Goal: Information Seeking & Learning: Learn about a topic

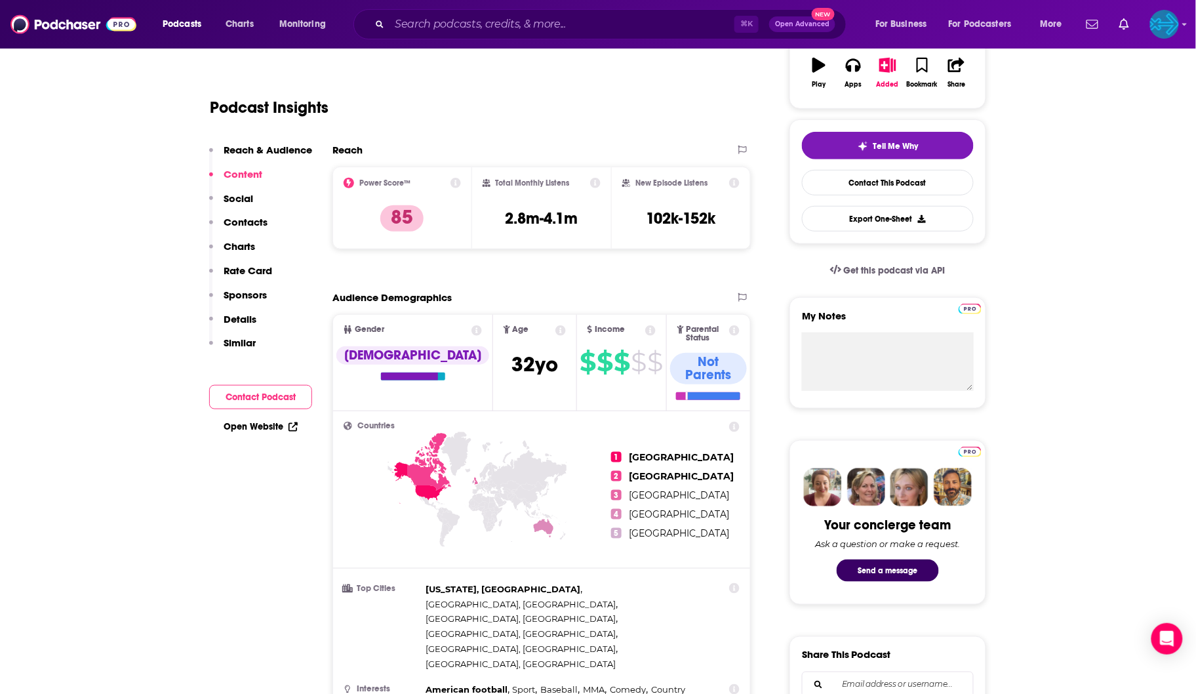
scroll to position [50, 0]
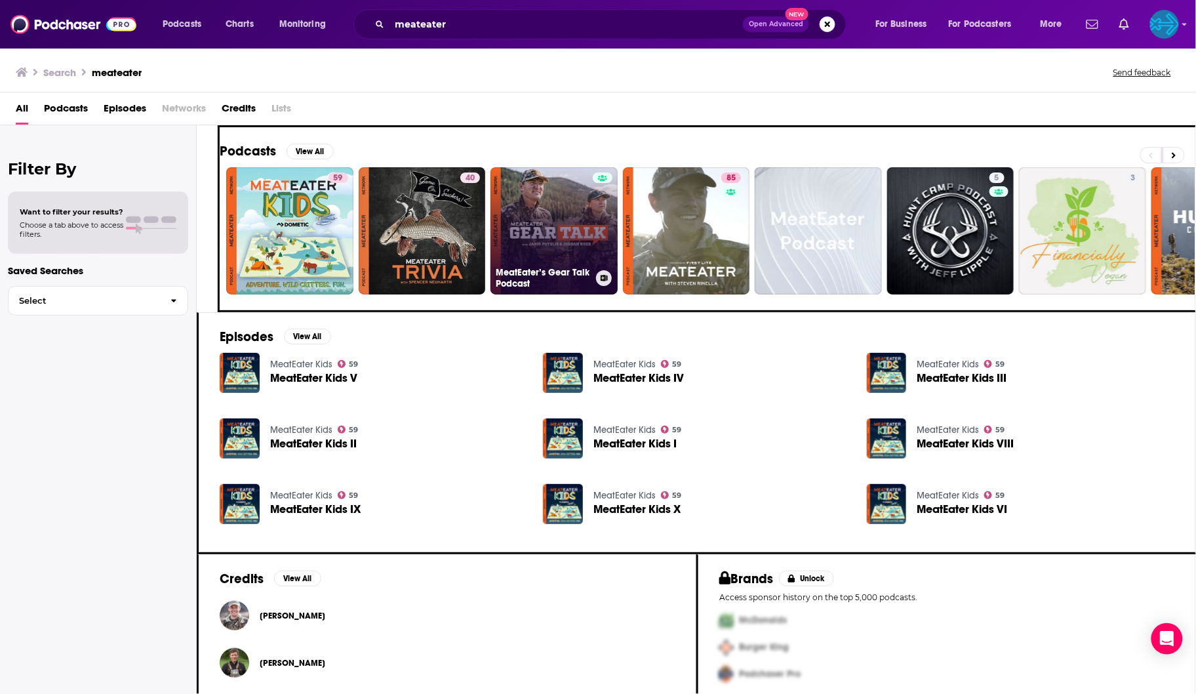
click at [538, 229] on link "MeatEater’s Gear Talk Podcast" at bounding box center [553, 230] width 127 height 127
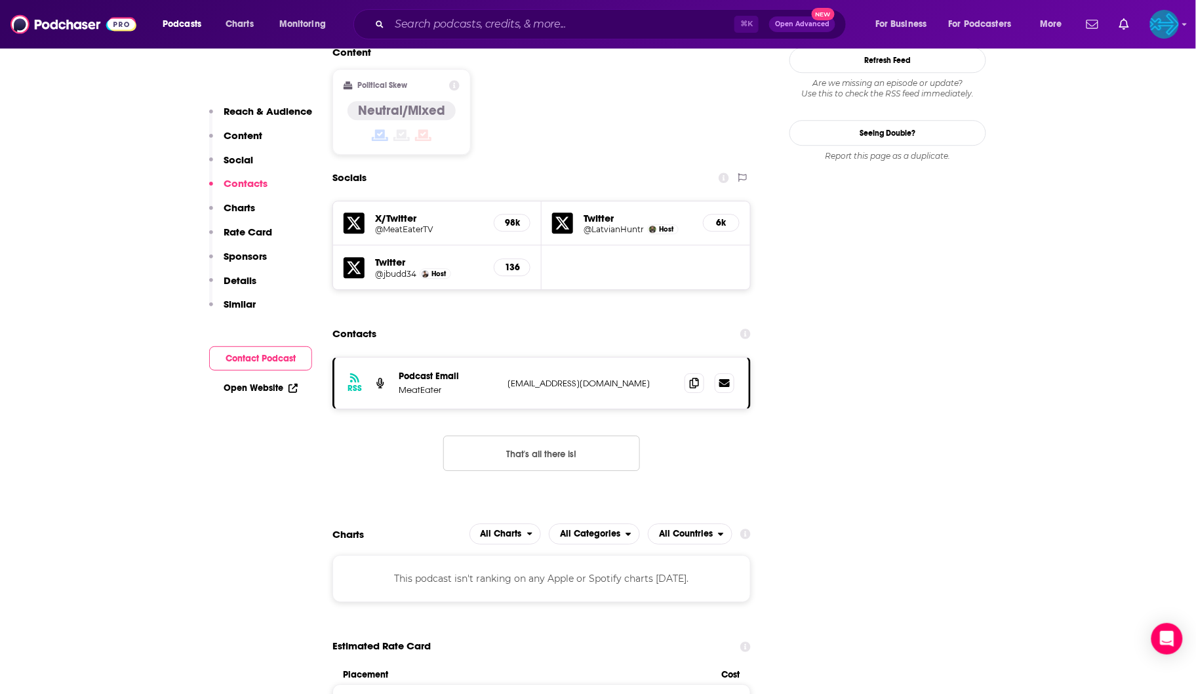
scroll to position [1279, 0]
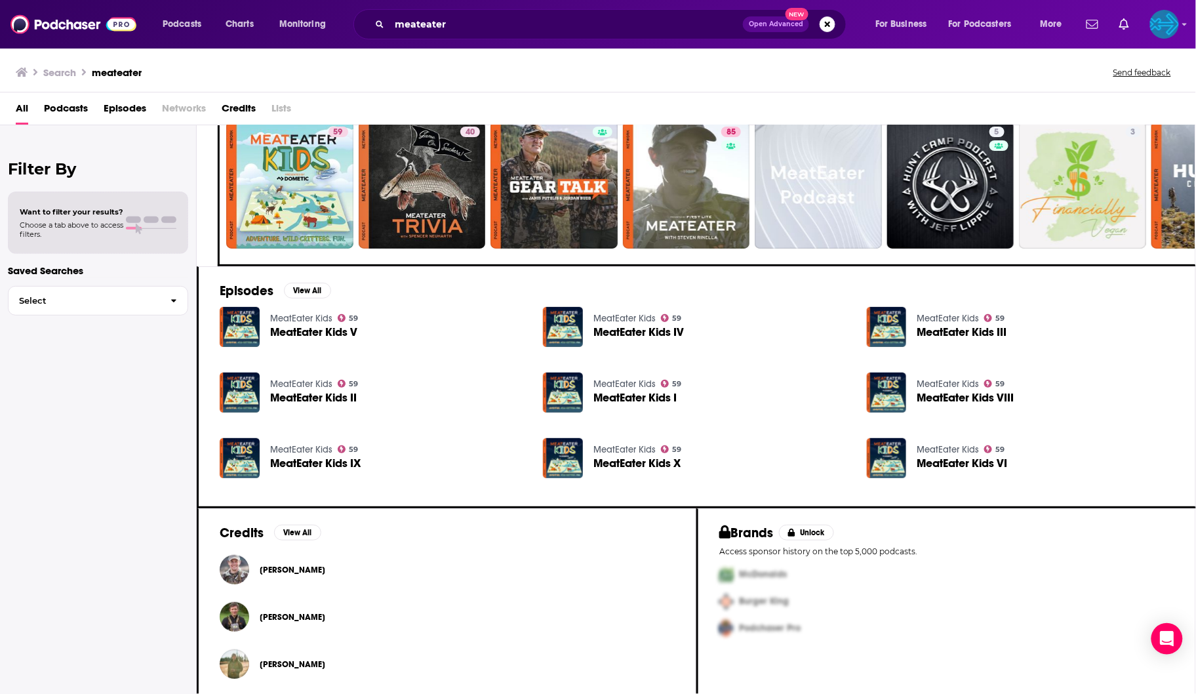
scroll to position [45, 0]
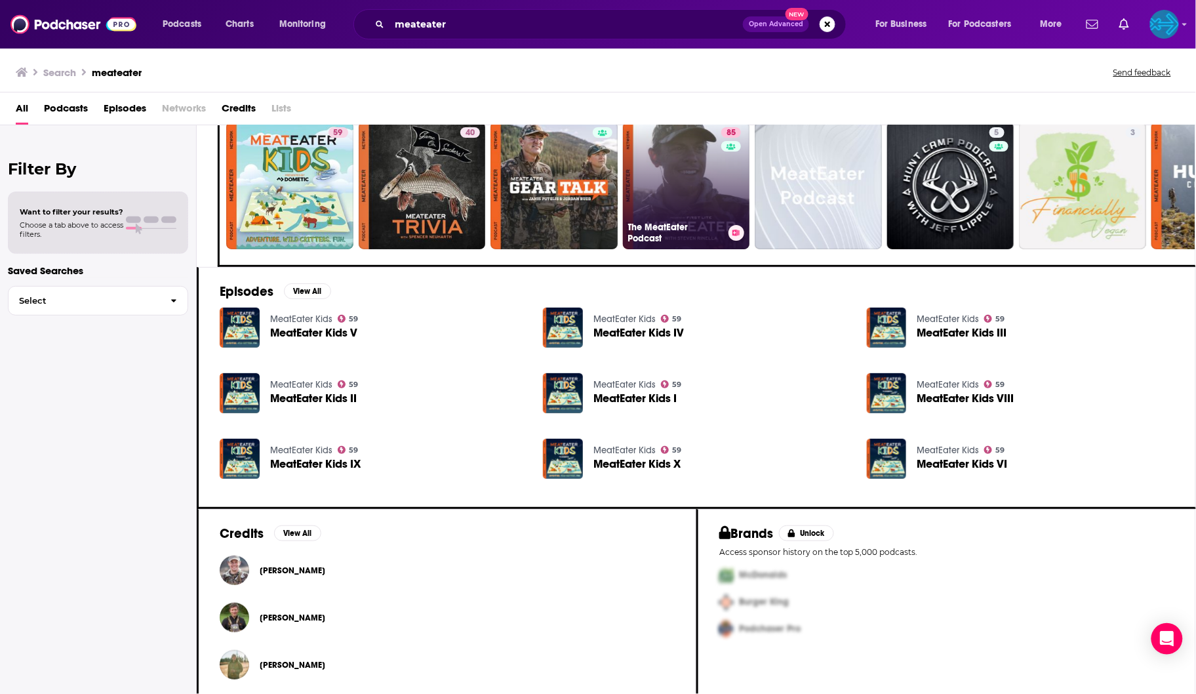
click at [680, 185] on link "85 The MeatEater Podcast" at bounding box center [686, 185] width 127 height 127
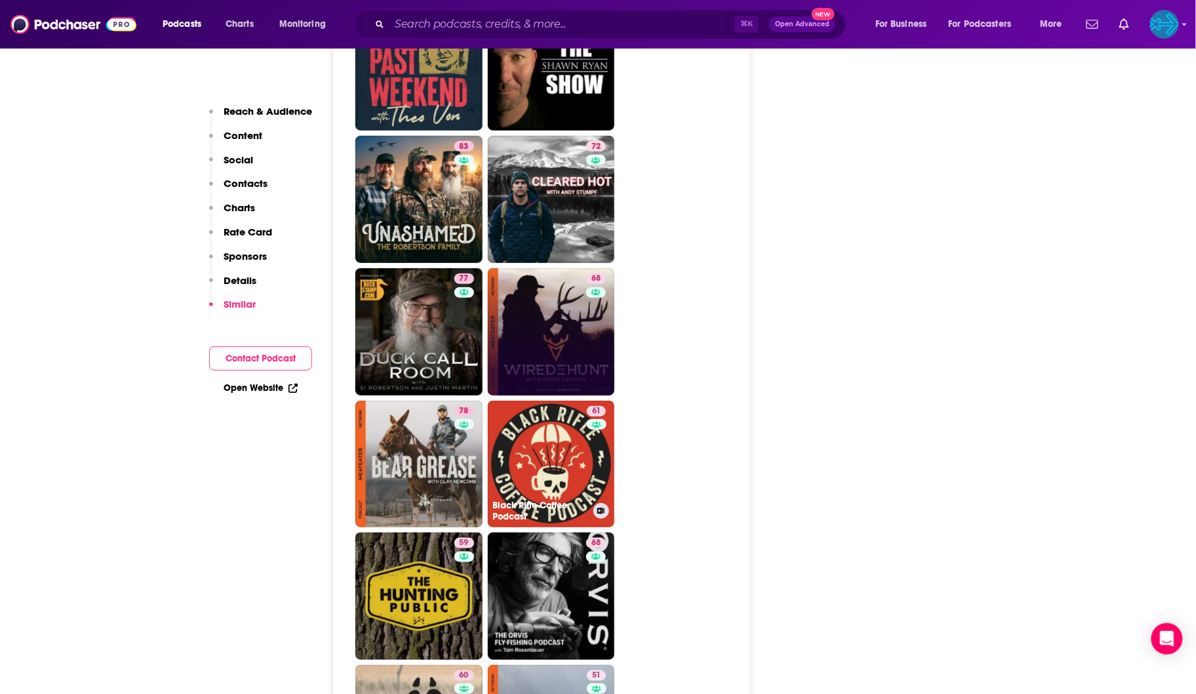
scroll to position [3524, 0]
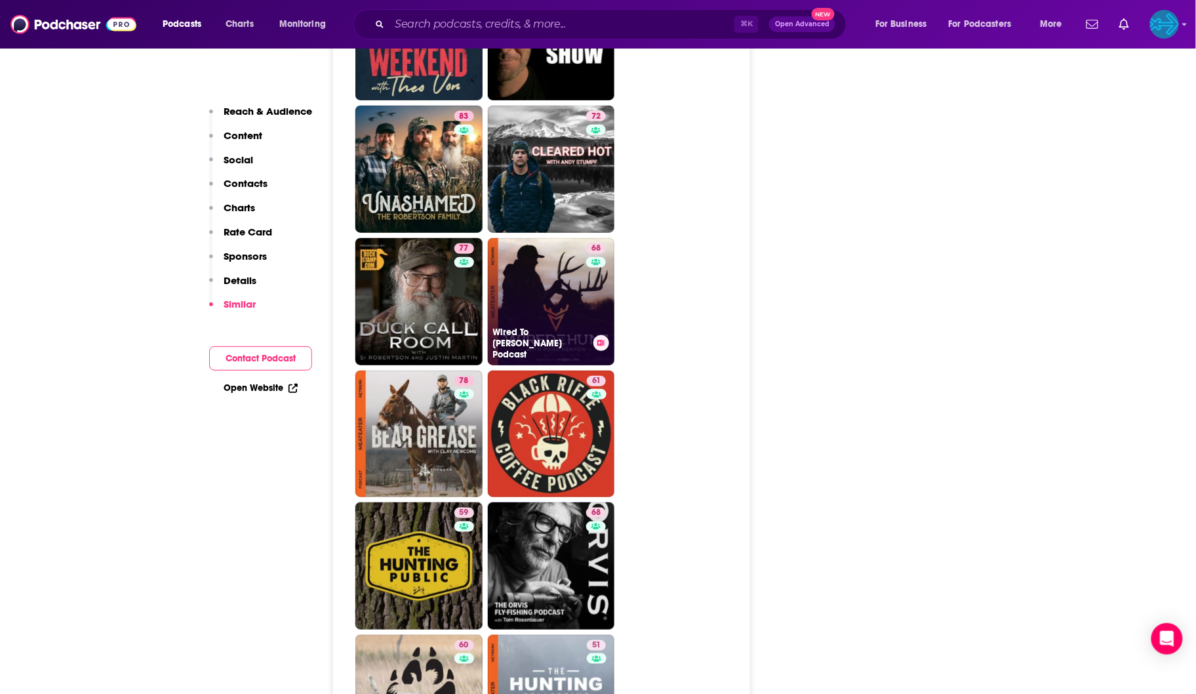
click at [538, 243] on link "68 Wired To [PERSON_NAME] Podcast" at bounding box center [551, 301] width 127 height 127
type input "[URL][DOMAIN_NAME][PERSON_NAME]"
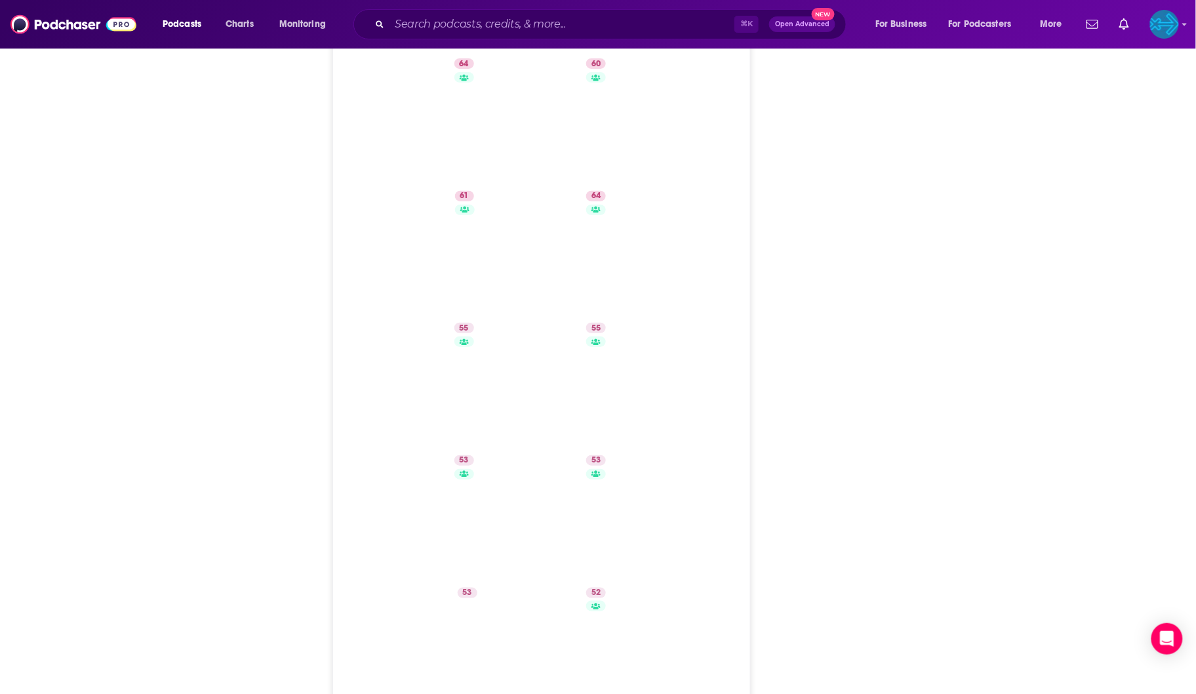
scroll to position [84, 0]
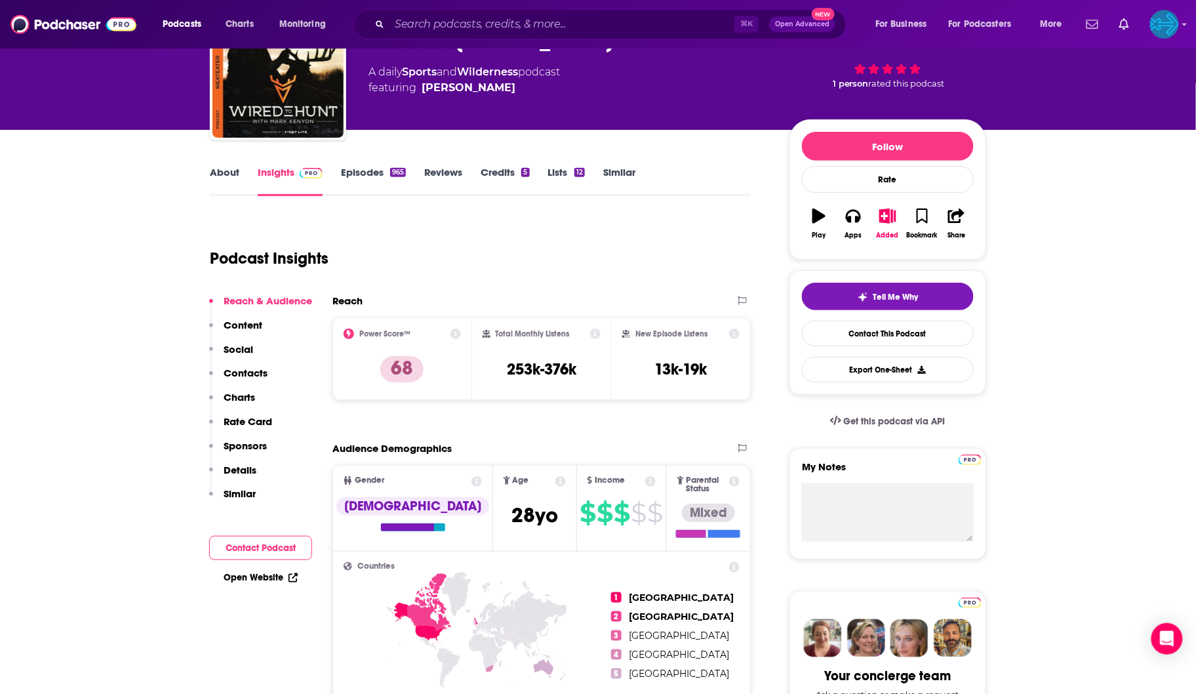
click at [361, 167] on link "Episodes 965" at bounding box center [373, 181] width 65 height 30
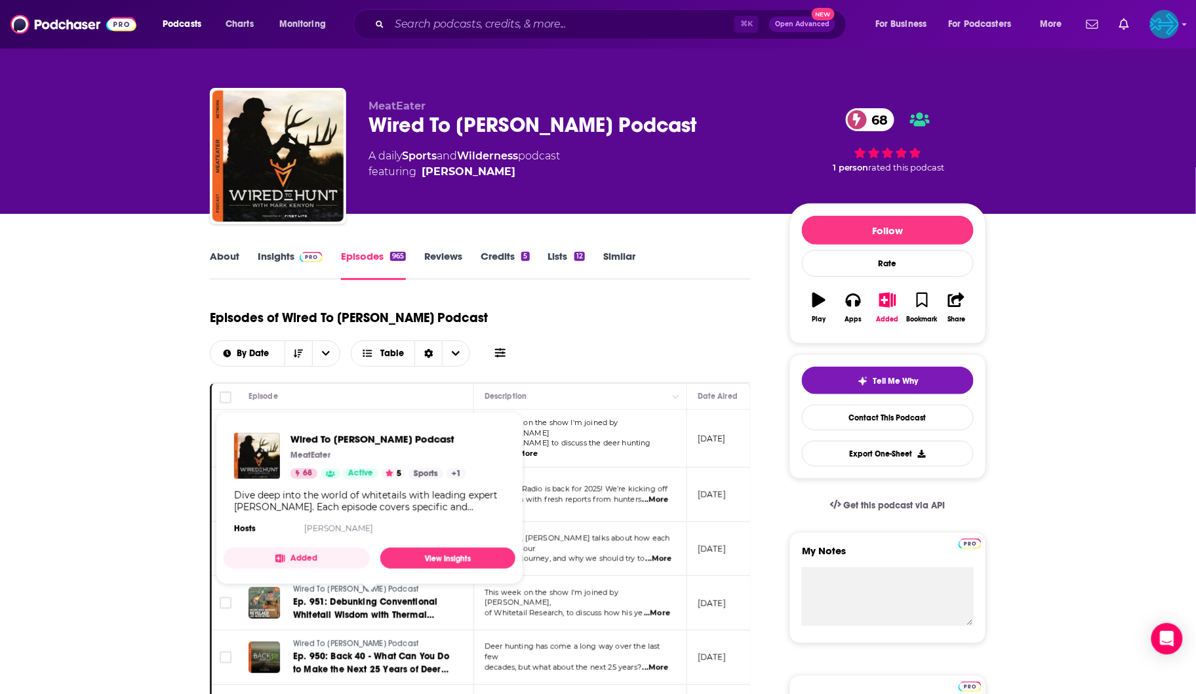
click at [280, 252] on link "Insights" at bounding box center [290, 265] width 65 height 30
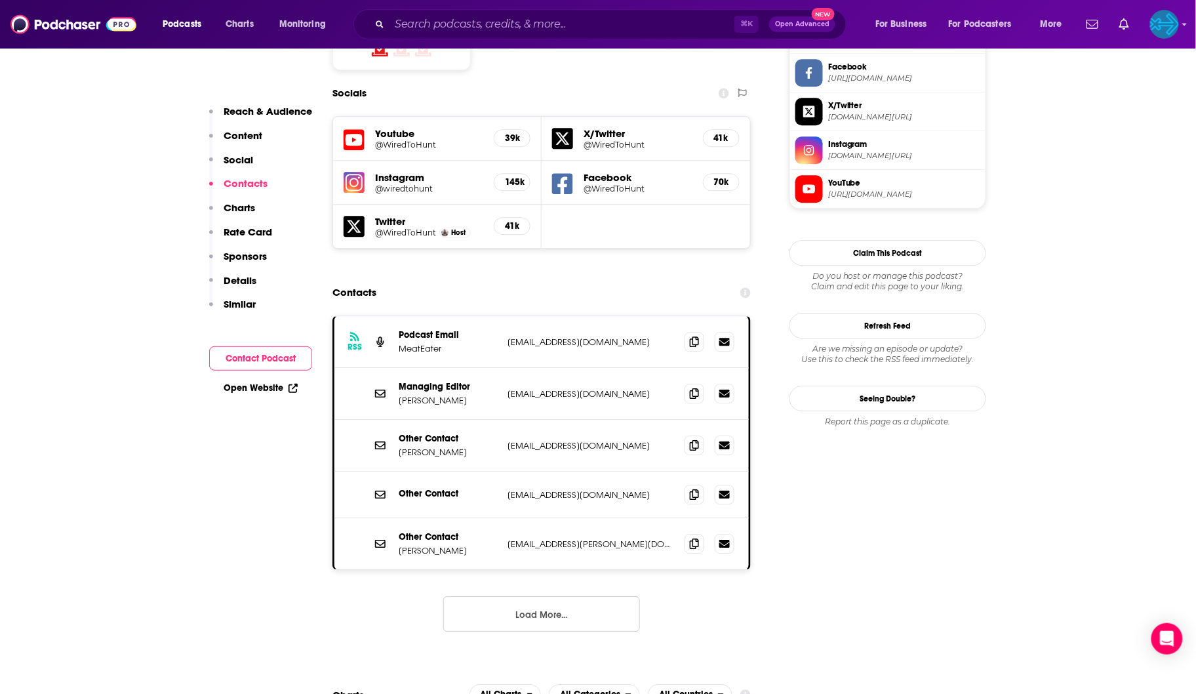
scroll to position [1135, 0]
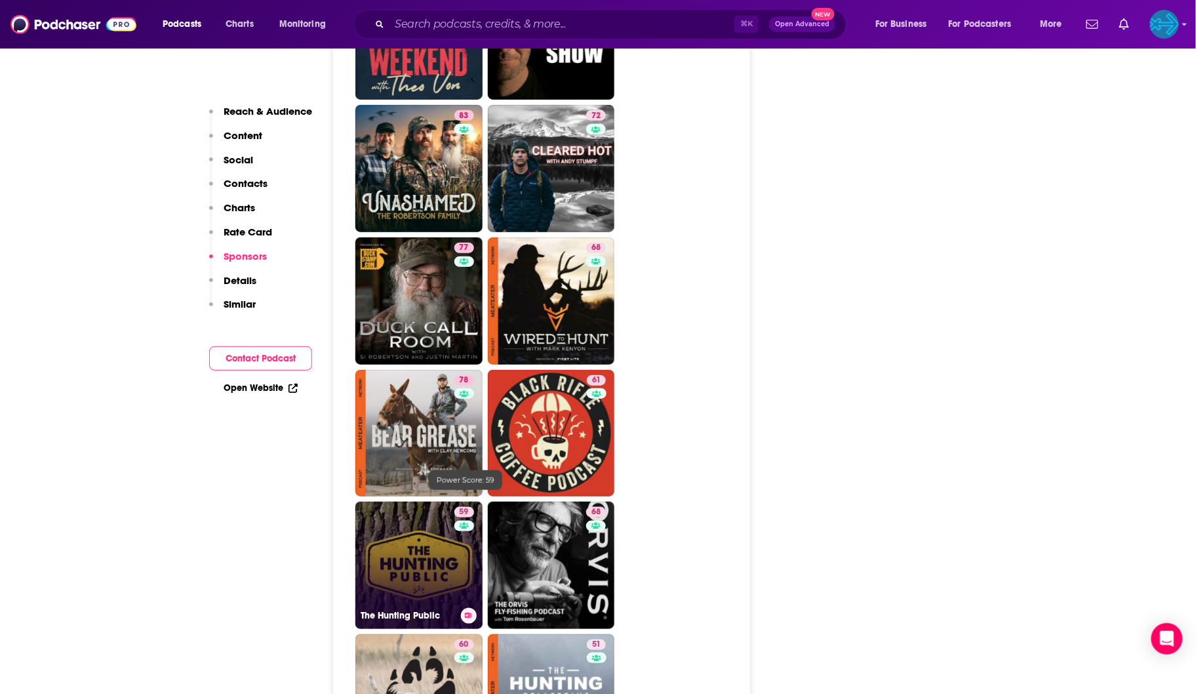
scroll to position [3714, 0]
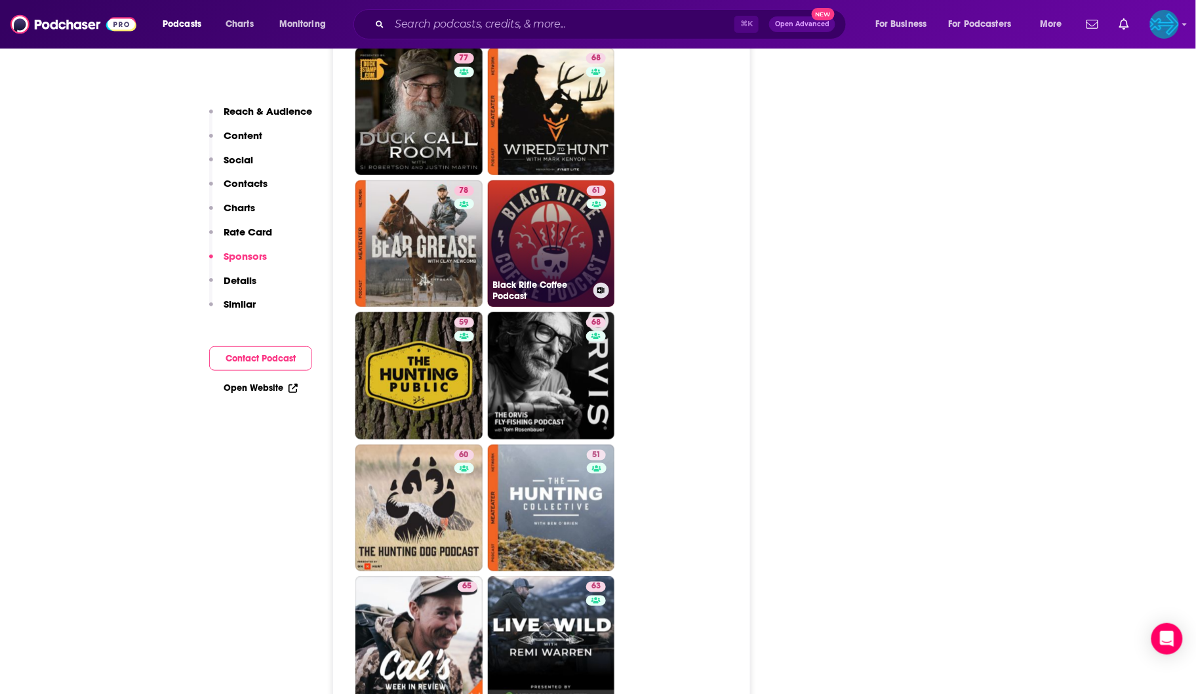
click at [544, 201] on link "61 Black Rifle Coffee Podcast" at bounding box center [551, 243] width 127 height 127
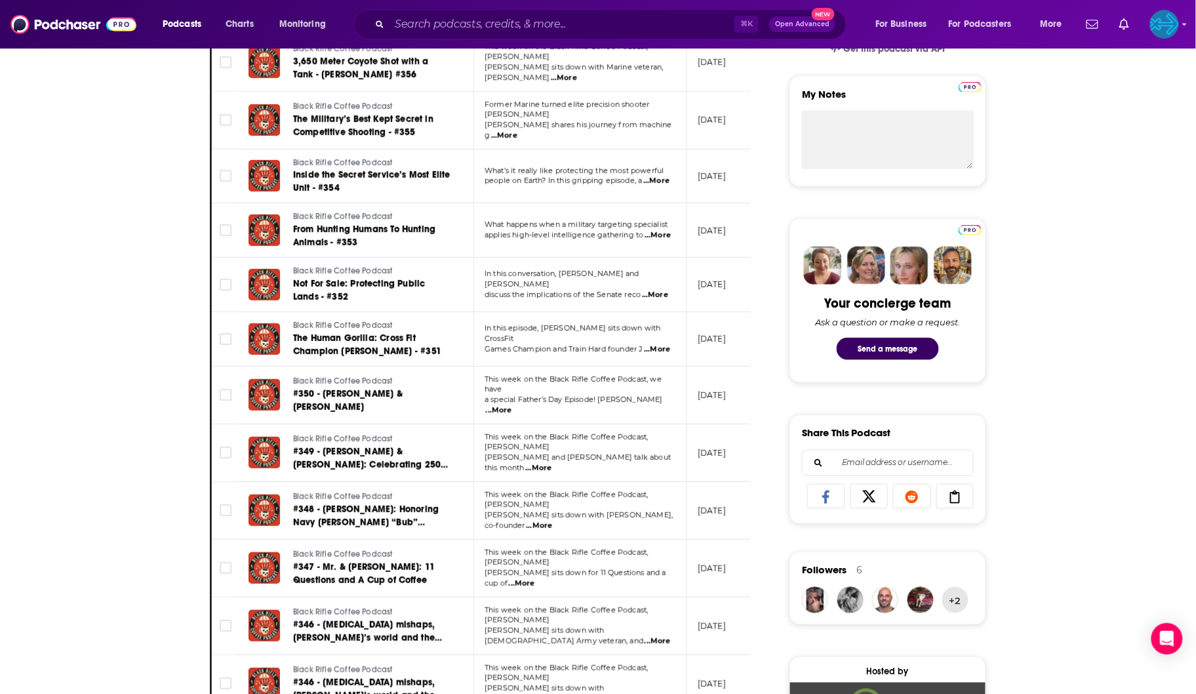
scroll to position [530, 0]
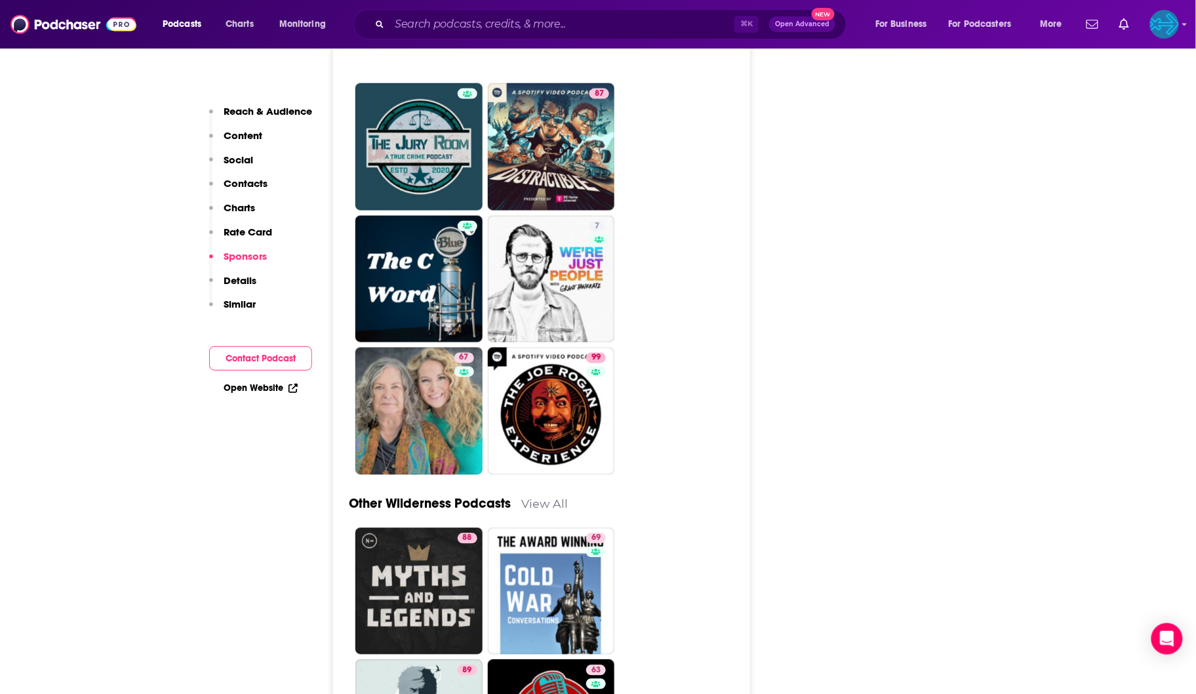
scroll to position [2224, 0]
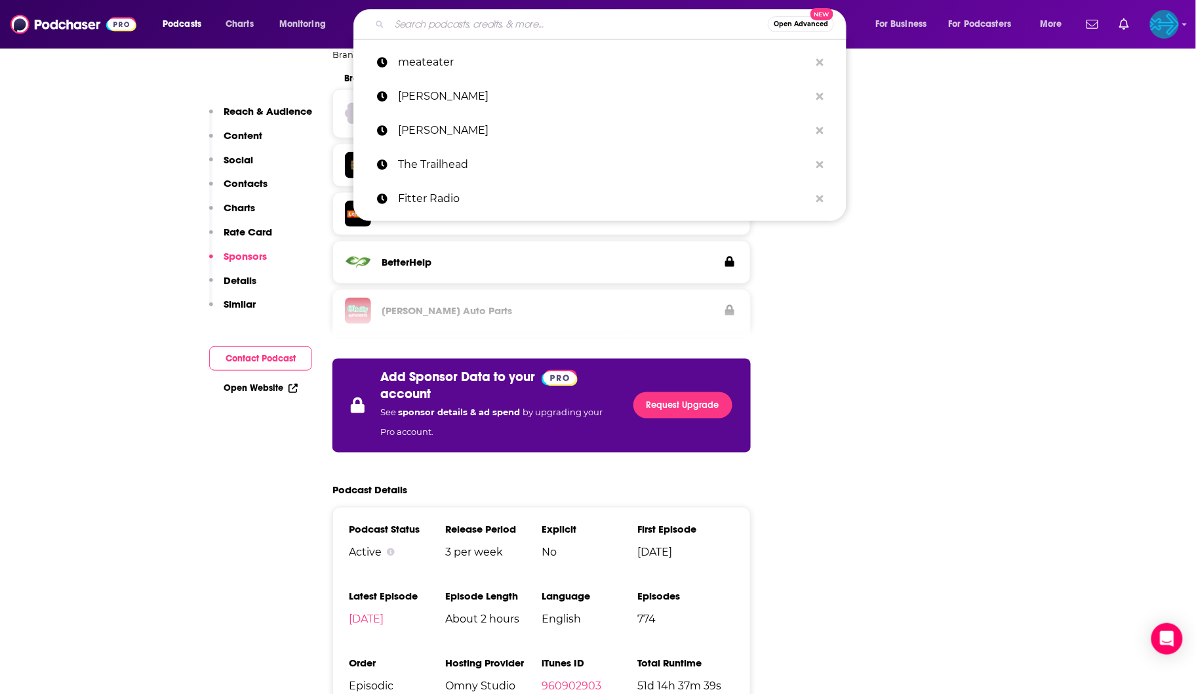
click at [433, 22] on input "Search podcasts, credits, & more..." at bounding box center [578, 24] width 378 height 21
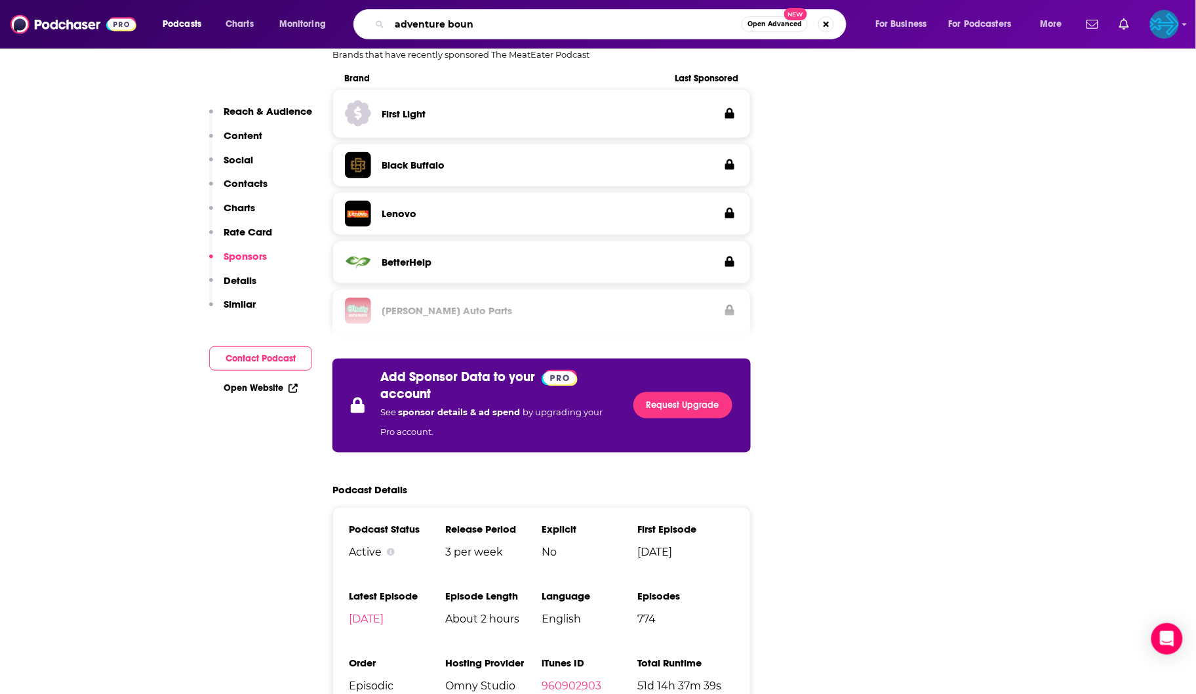
type input "adventure bound"
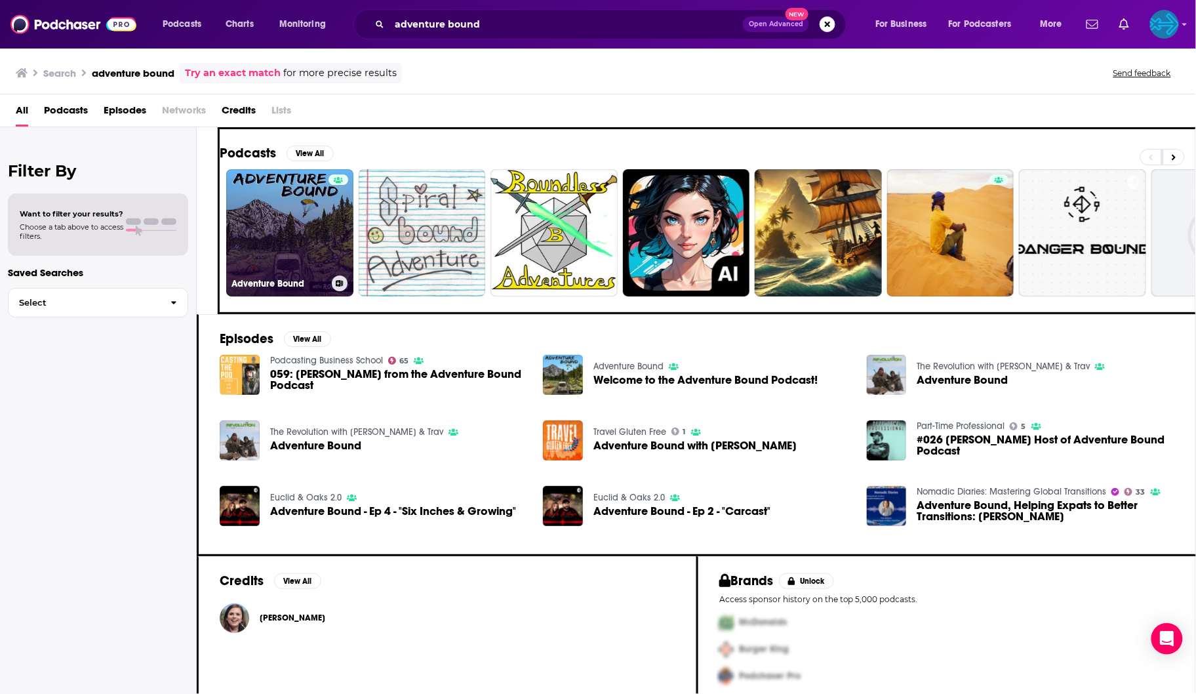
click at [309, 221] on link "Adventure Bound" at bounding box center [289, 232] width 127 height 127
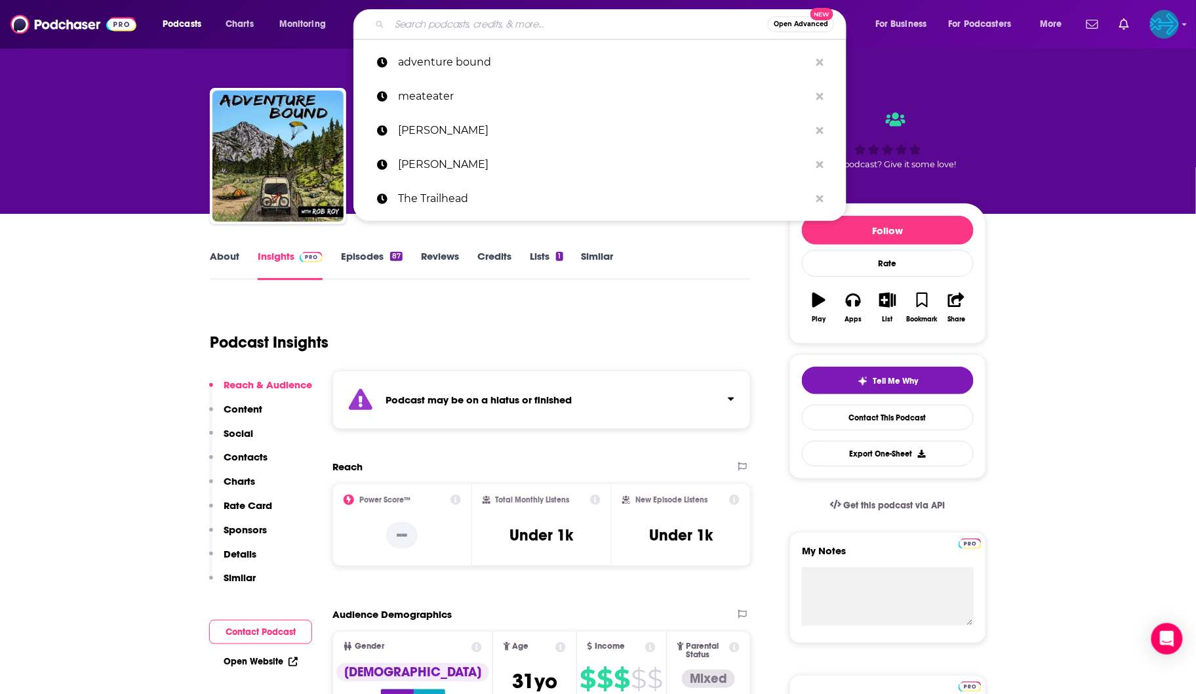
click at [631, 22] on input "Search podcasts, credits, & more..." at bounding box center [578, 24] width 378 height 21
type input "k"
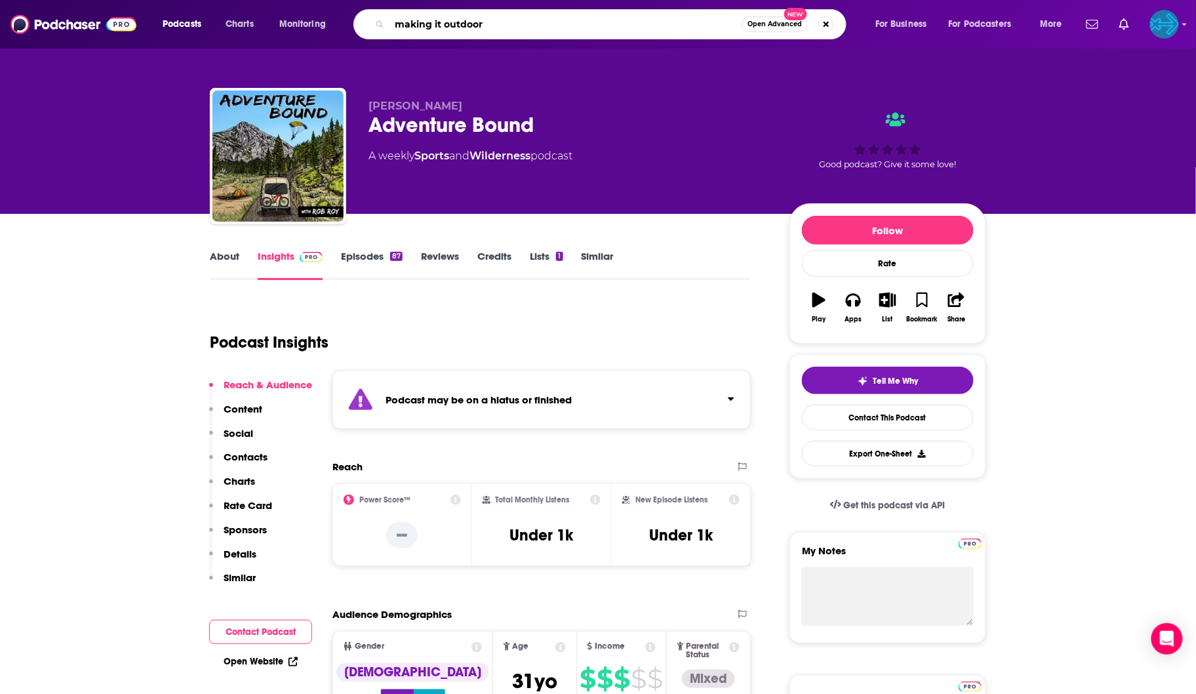
type input "making it outdoors"
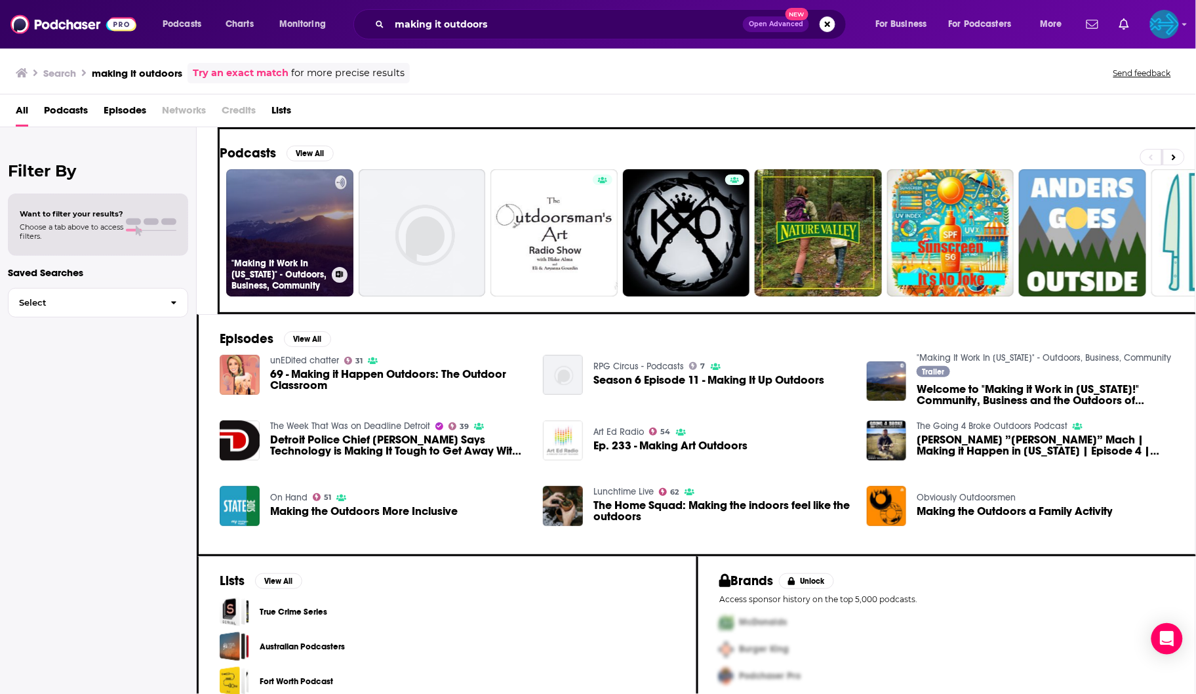
click at [298, 216] on link ""Making It Work In [US_STATE]" - Outdoors, Business, Community" at bounding box center [289, 232] width 127 height 127
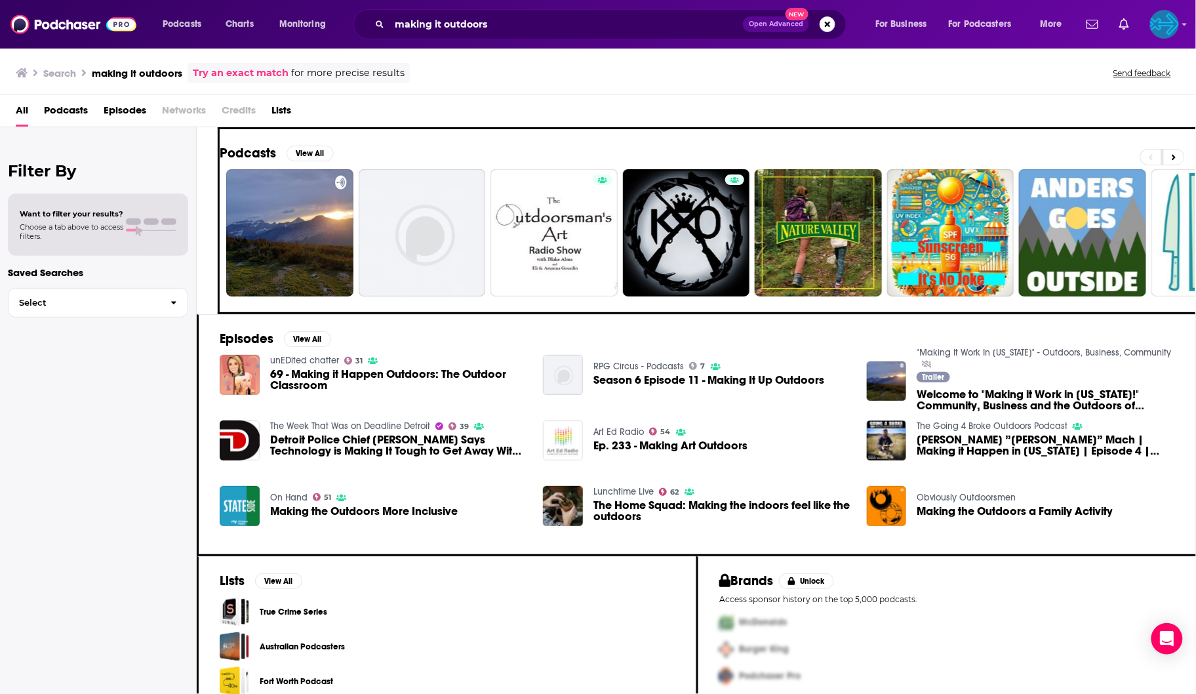
click at [68, 108] on span "Podcasts" at bounding box center [66, 113] width 44 height 27
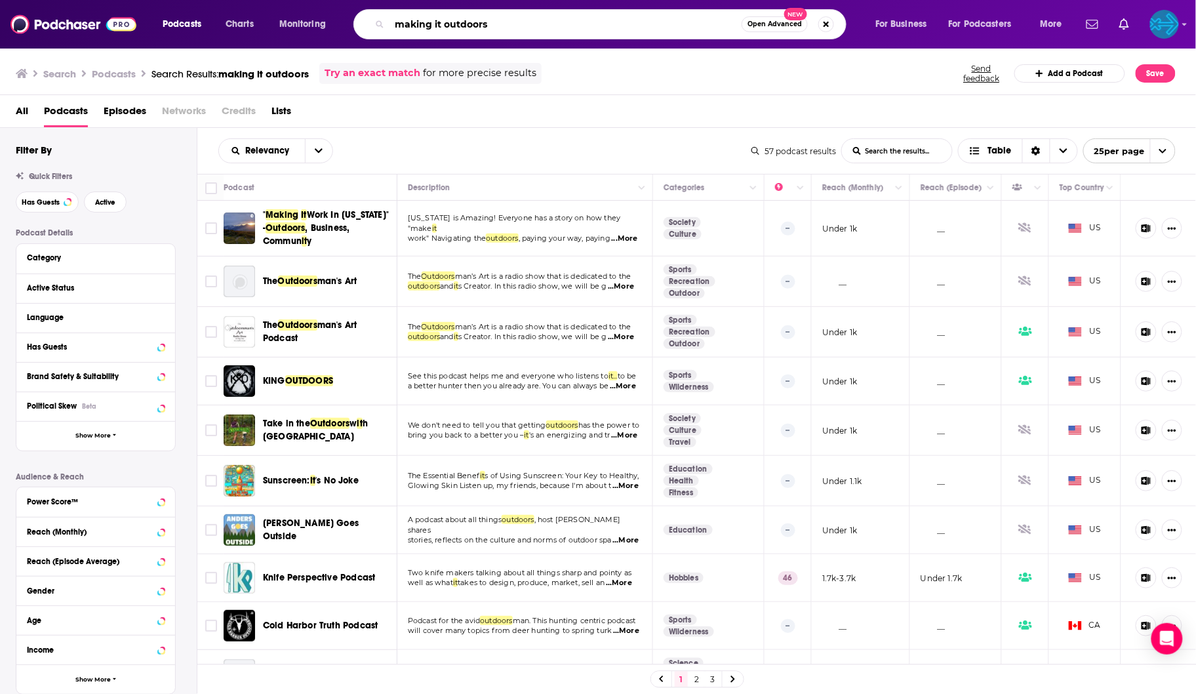
drag, startPoint x: 529, startPoint y: 28, endPoint x: 382, endPoint y: -60, distance: 171.7
click at [382, 0] on html "Podcasts Charts Monitoring making it outdoors Open Advanced New For Business Fo…" at bounding box center [598, 347] width 1196 height 694
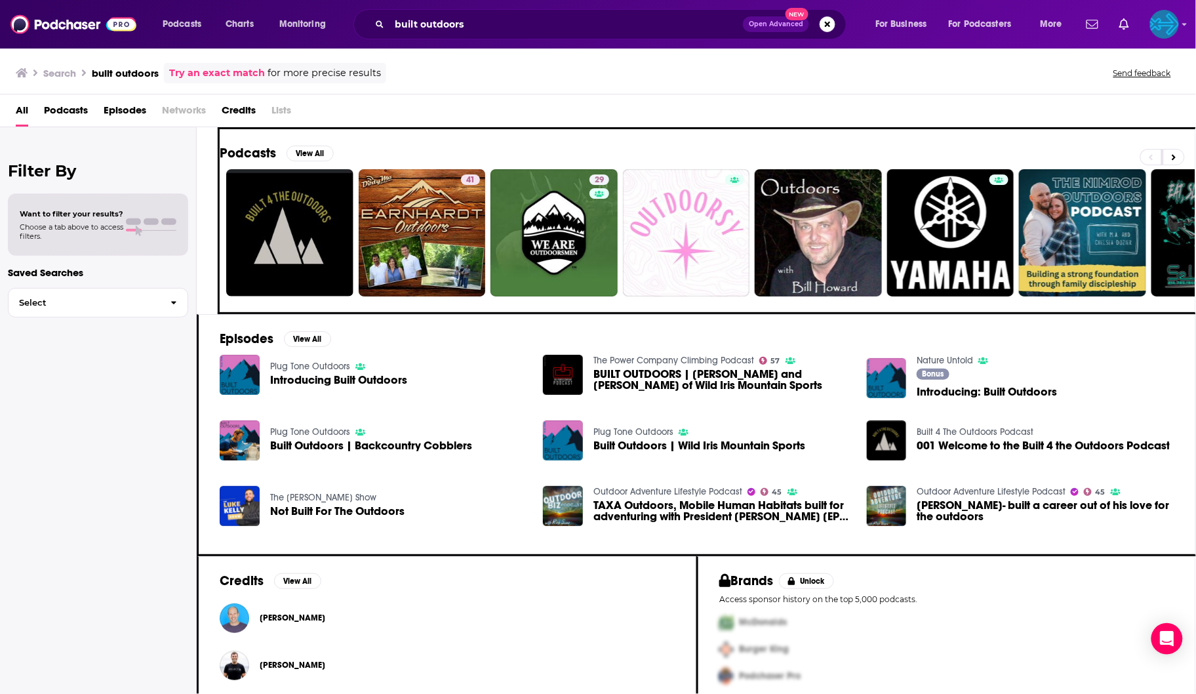
click at [77, 111] on span "Podcasts" at bounding box center [66, 113] width 44 height 27
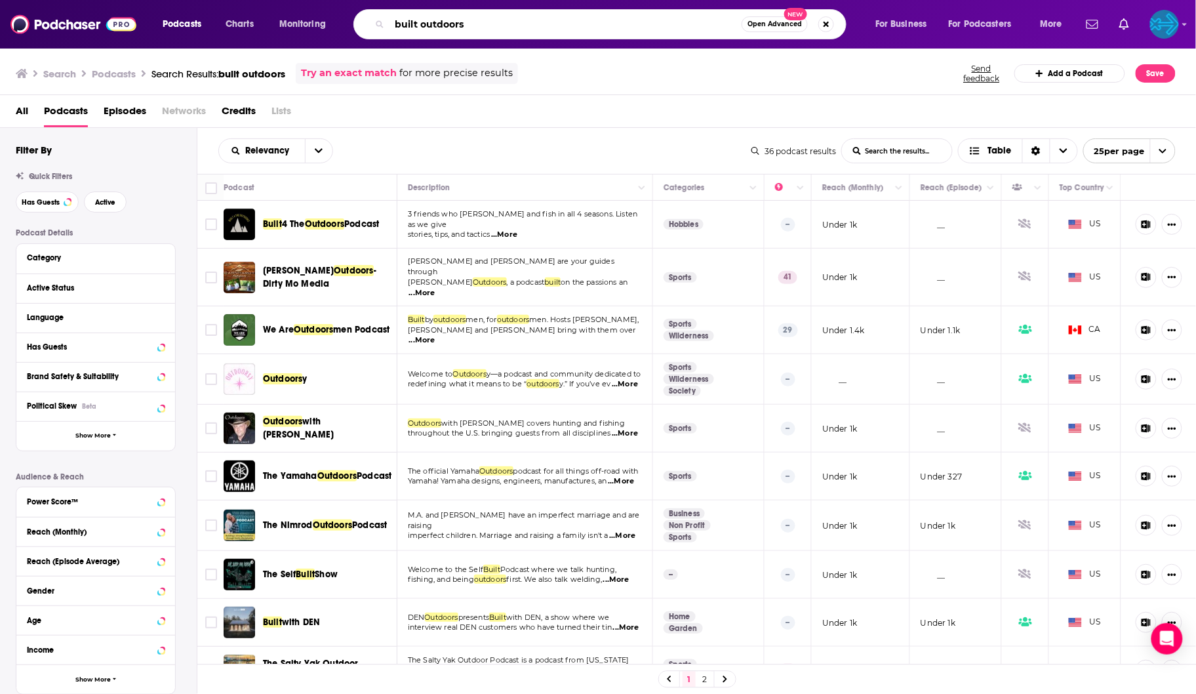
drag, startPoint x: 496, startPoint y: 29, endPoint x: 395, endPoint y: -27, distance: 114.8
click at [395, 0] on html "Podcasts Charts Monitoring built outdoors Open Advanced New For Business For Po…" at bounding box center [598, 347] width 1196 height 694
type input "the wild with [PERSON_NAME]"
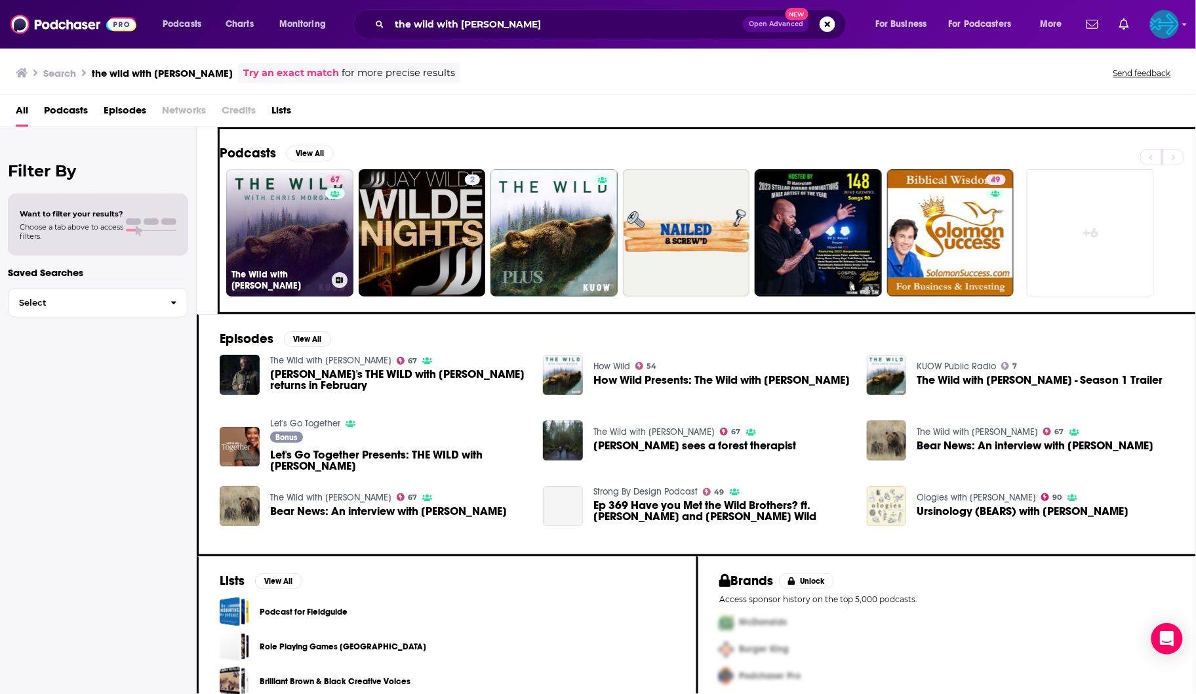
click at [318, 207] on link "67 The Wild with [PERSON_NAME]" at bounding box center [289, 232] width 127 height 127
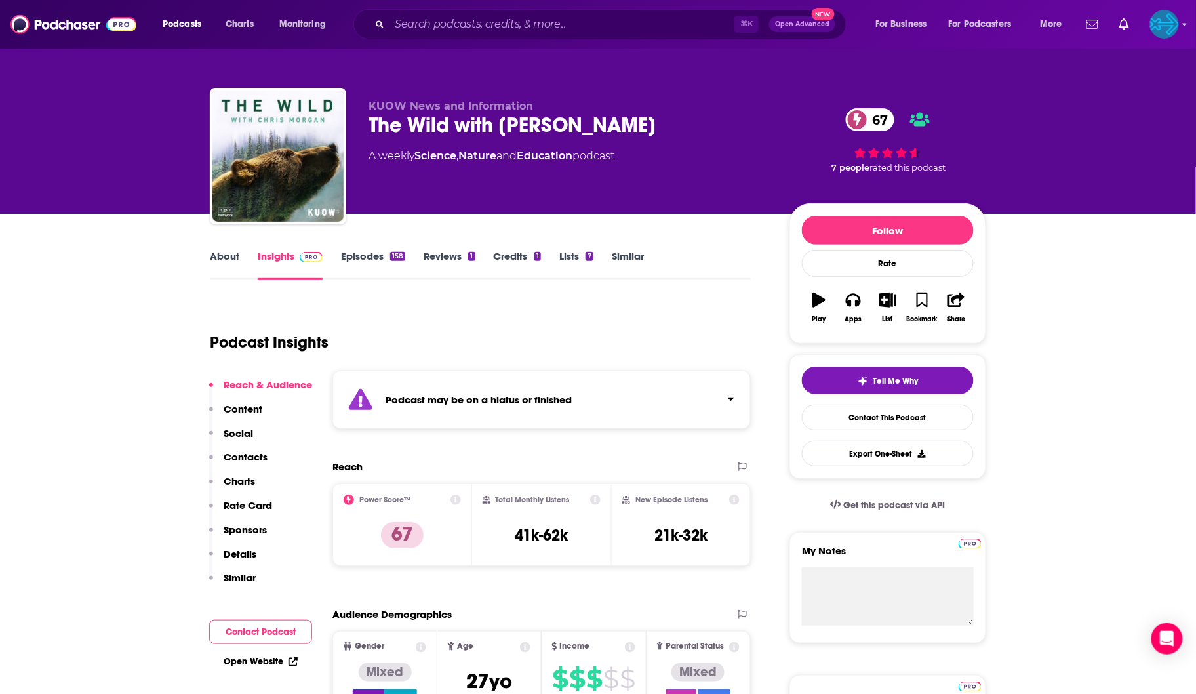
click at [361, 254] on link "Episodes 158" at bounding box center [373, 265] width 64 height 30
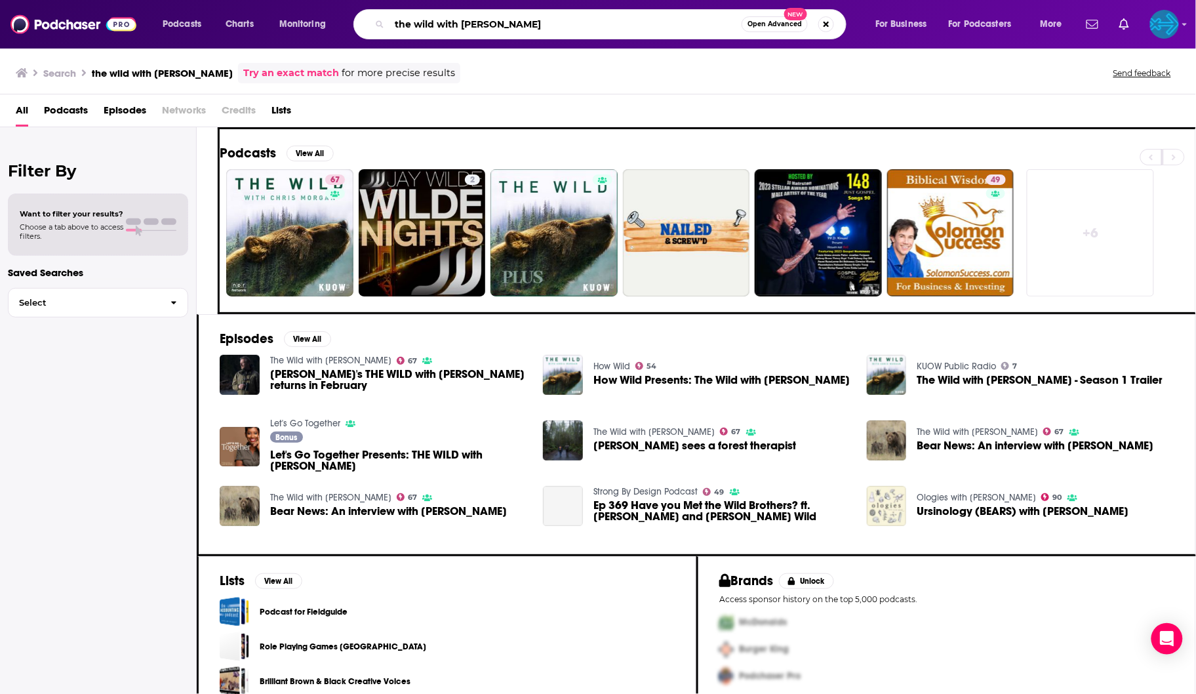
drag, startPoint x: 586, startPoint y: 19, endPoint x: 458, endPoint y: -45, distance: 143.4
click at [458, 0] on html "Podcasts Charts Monitoring the wild with [PERSON_NAME] Open Advanced New For Bu…" at bounding box center [598, 347] width 1196 height 694
type input "kore outdoors"
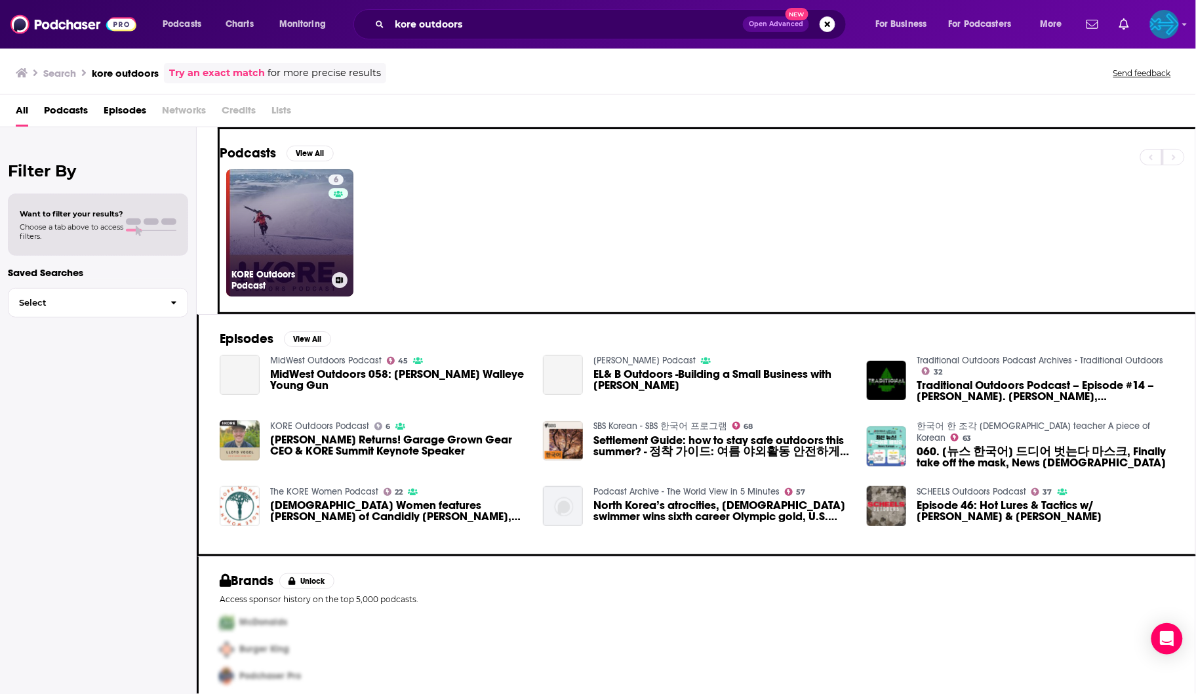
click at [287, 204] on link "6 KORE Outdoors Podcast" at bounding box center [289, 232] width 127 height 127
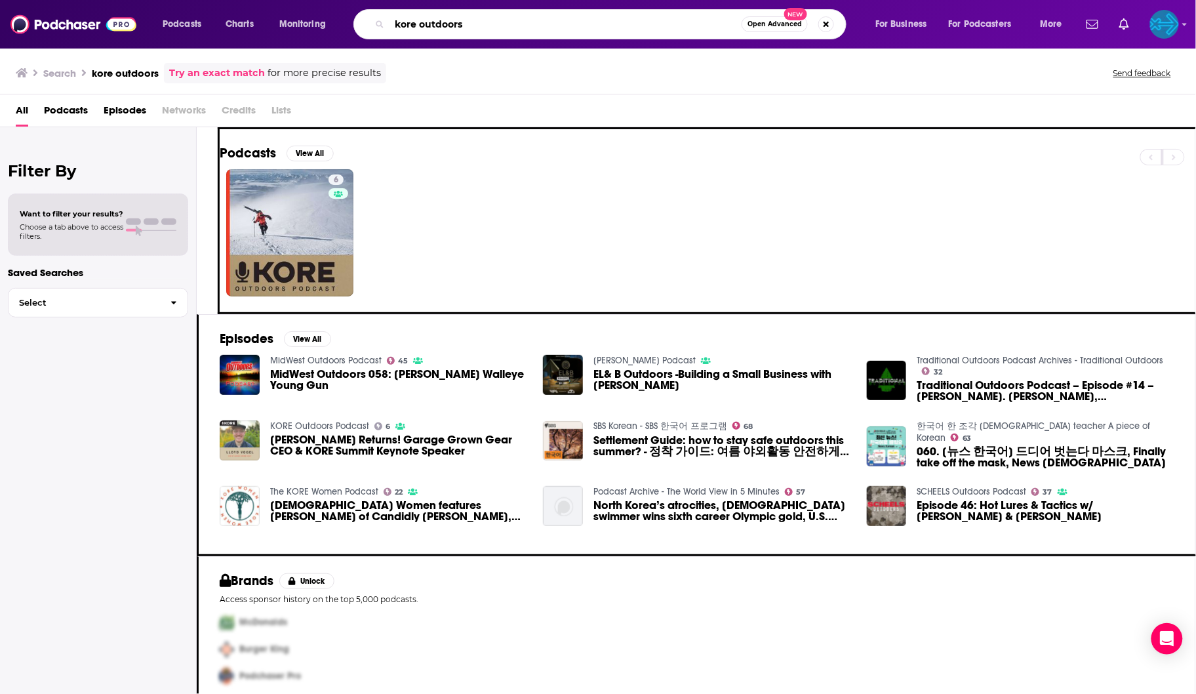
drag, startPoint x: 487, startPoint y: 24, endPoint x: 413, endPoint y: -32, distance: 92.6
click at [413, 0] on html "Podcasts Charts Monitoring kore outdoors Open Advanced New For Business For Pod…" at bounding box center [598, 347] width 1196 height 694
type input "gear priority"
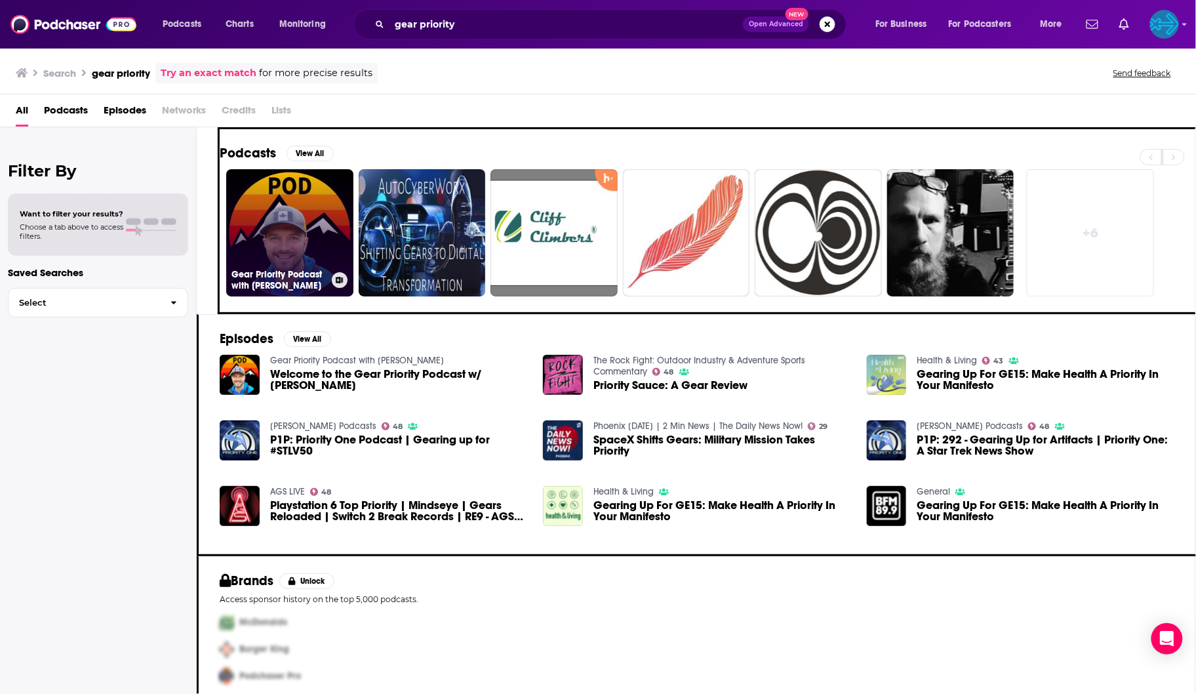
click at [334, 224] on link "Gear Priority Podcast with [PERSON_NAME]" at bounding box center [289, 232] width 127 height 127
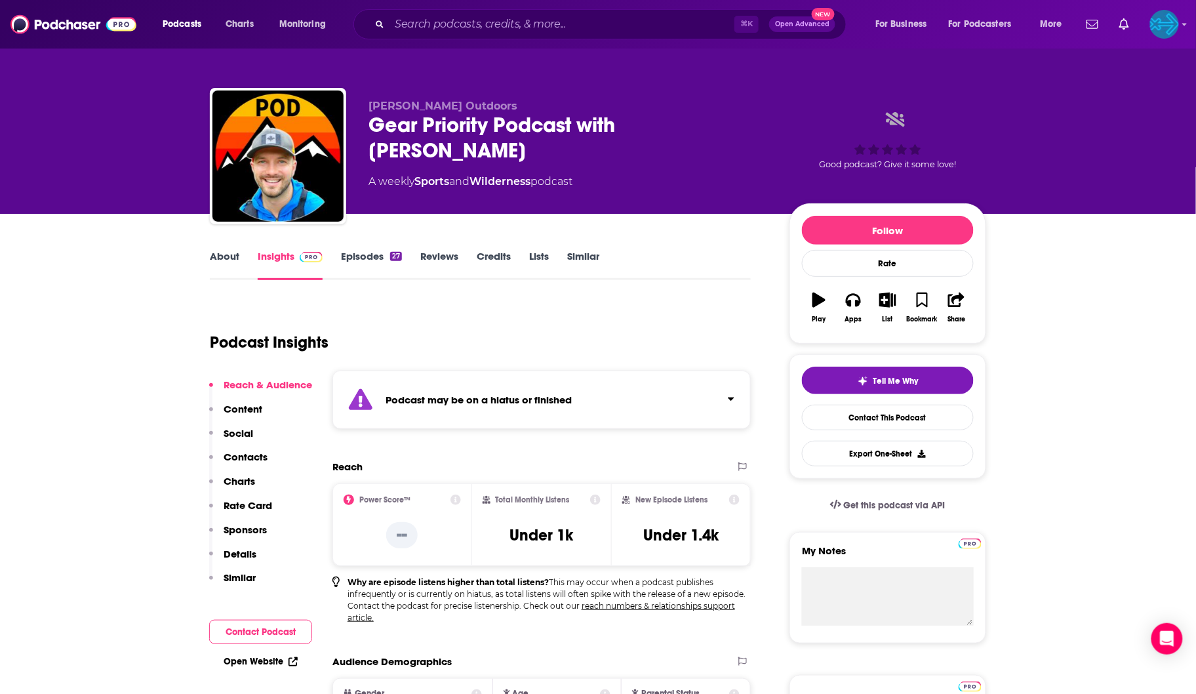
click at [506, 12] on div "⌘ K Open Advanced New" at bounding box center [599, 24] width 493 height 30
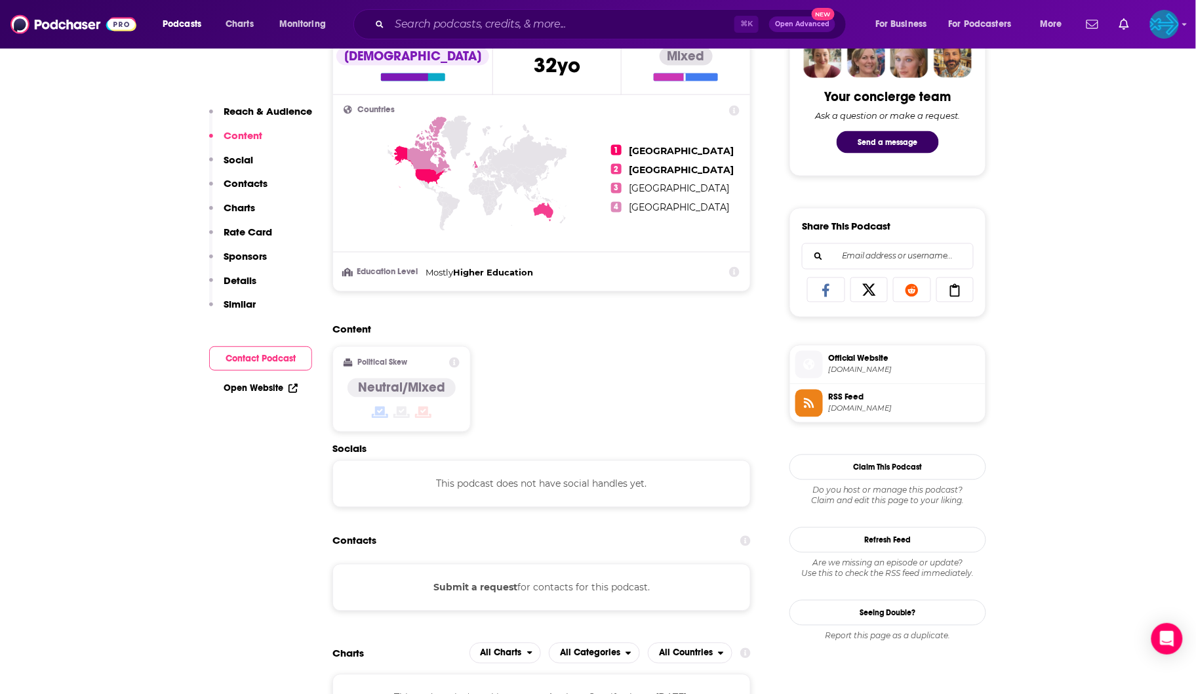
scroll to position [1326, 0]
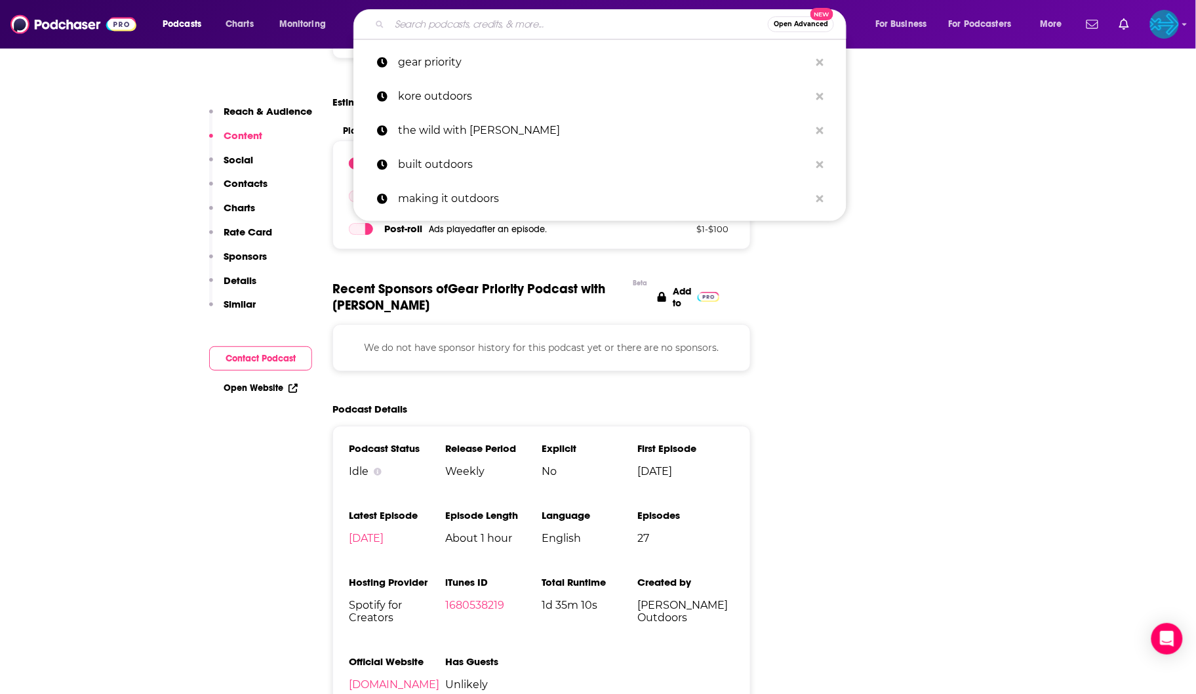
click at [501, 27] on input "Search podcasts, credits, & more..." at bounding box center [578, 24] width 378 height 21
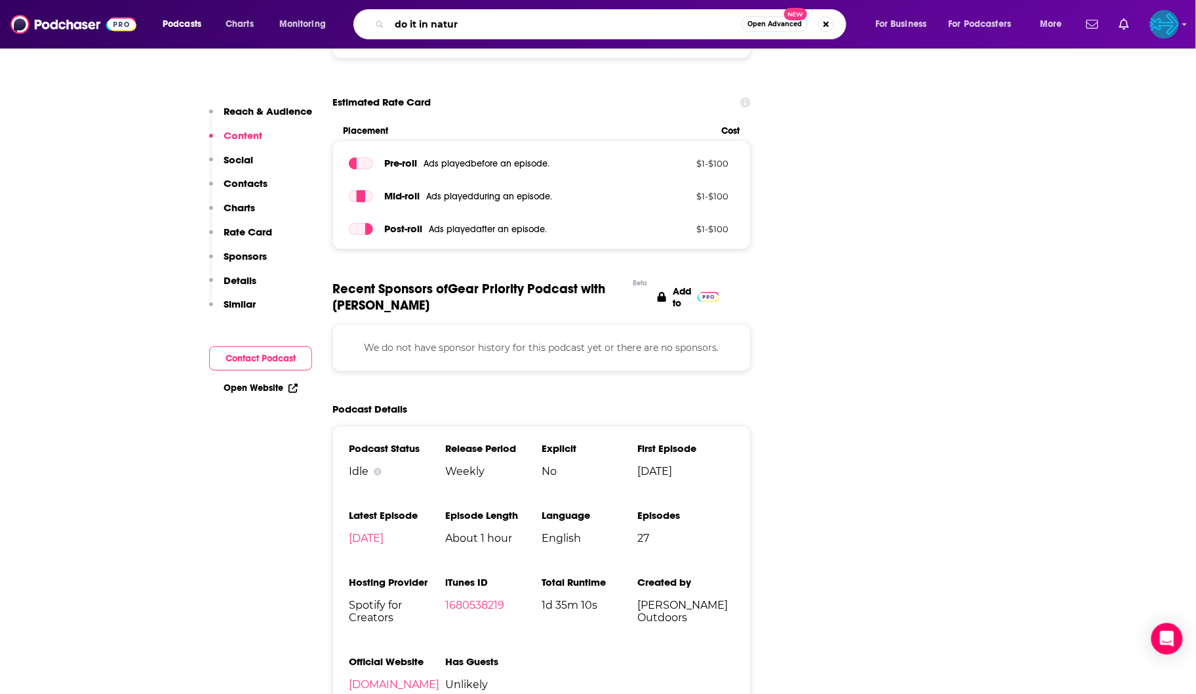
type input "do it in nature"
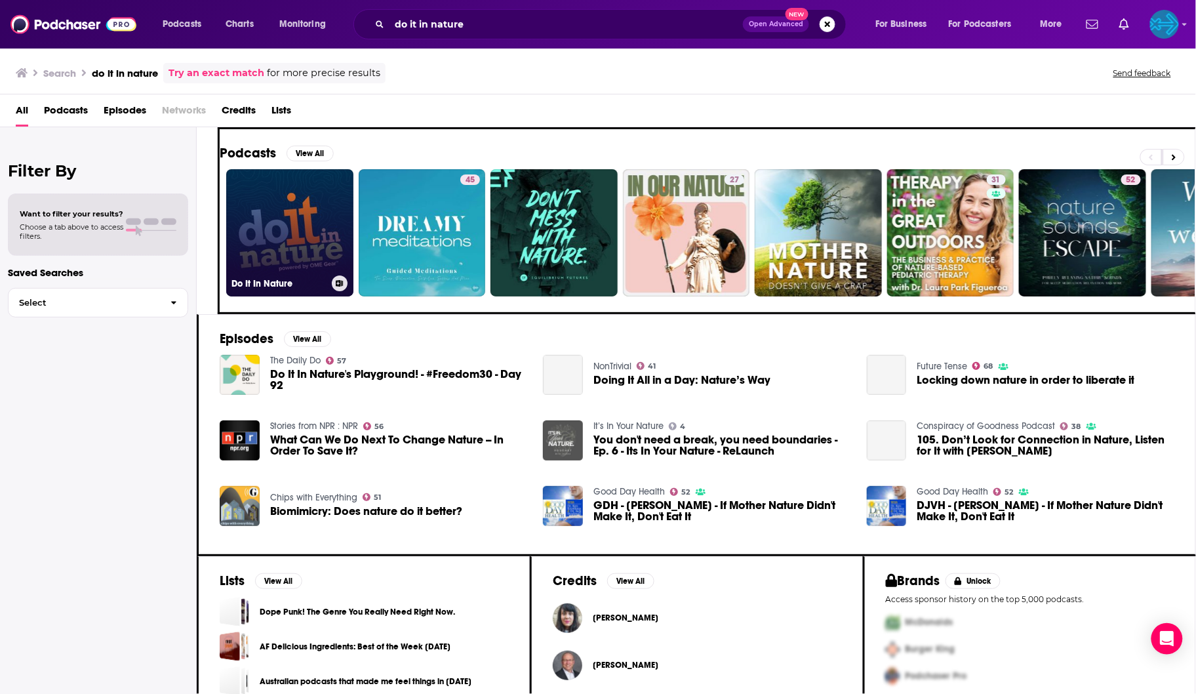
click at [294, 239] on link "Do It In Nature" at bounding box center [289, 232] width 127 height 127
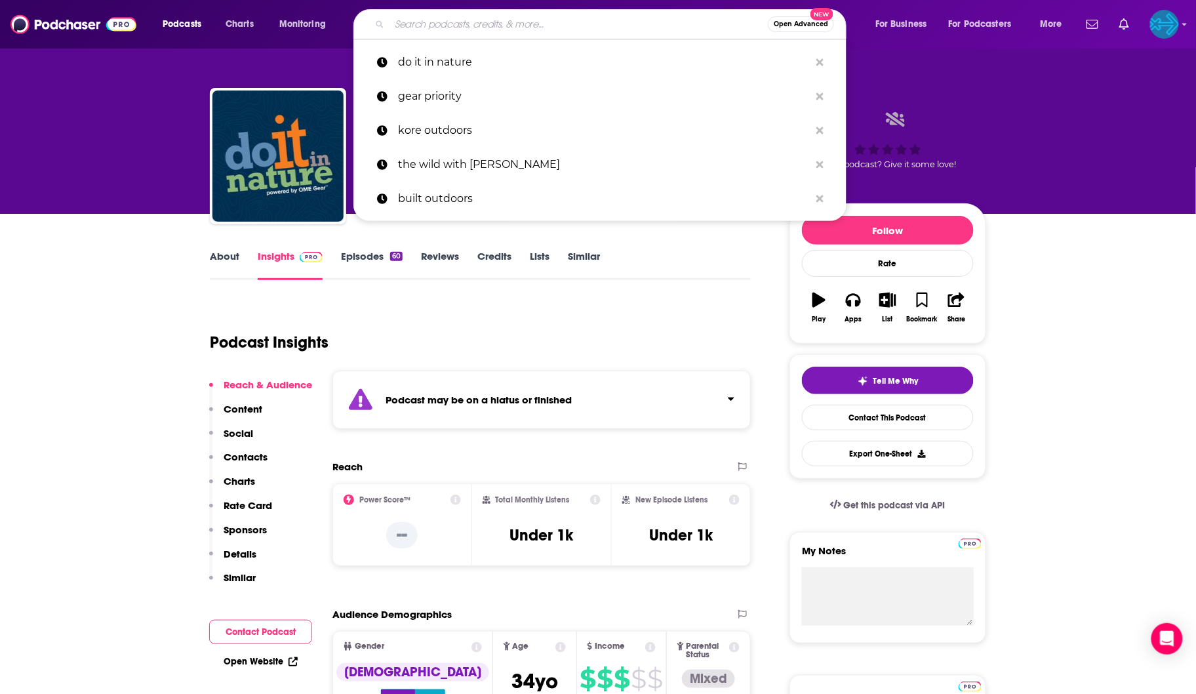
click at [487, 26] on input "Search podcasts, credits, & more..." at bounding box center [578, 24] width 378 height 21
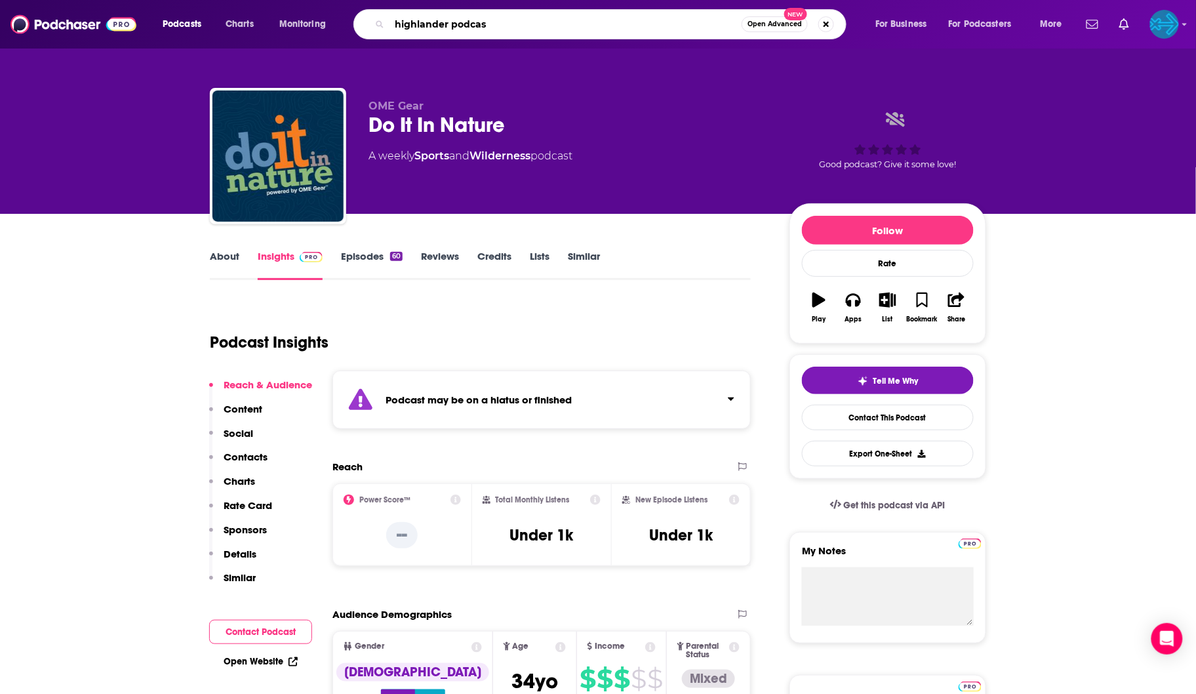
type input "highlander podcast"
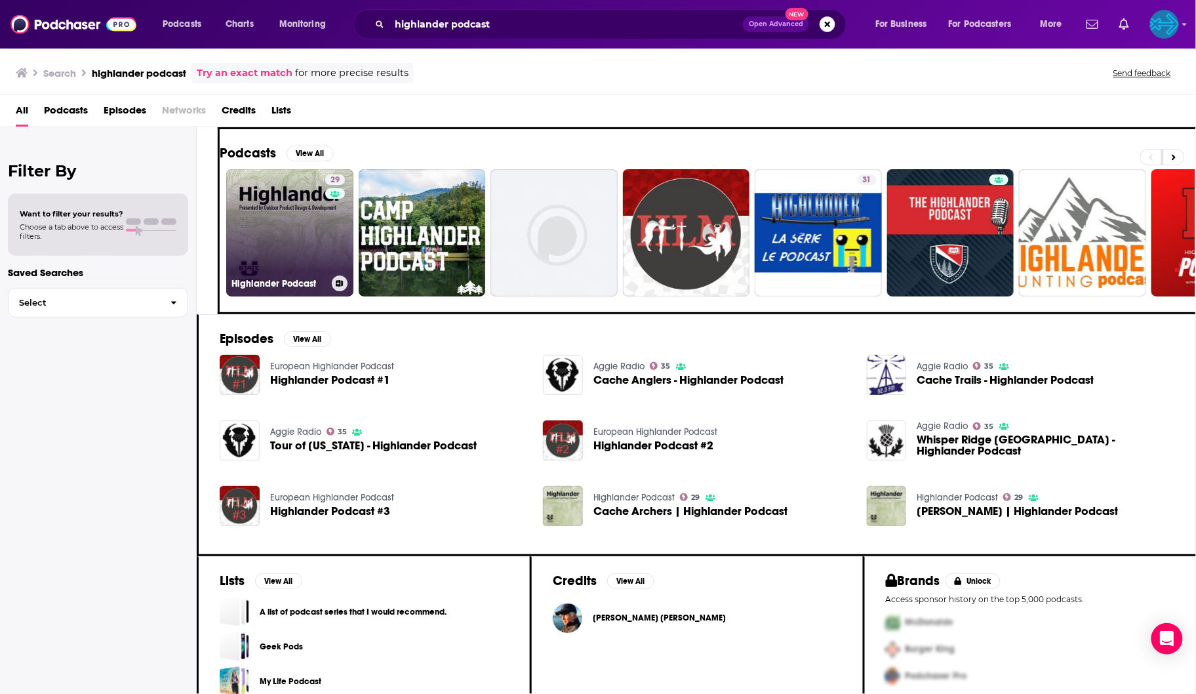
click at [267, 226] on link "29 Highlander Podcast" at bounding box center [289, 232] width 127 height 127
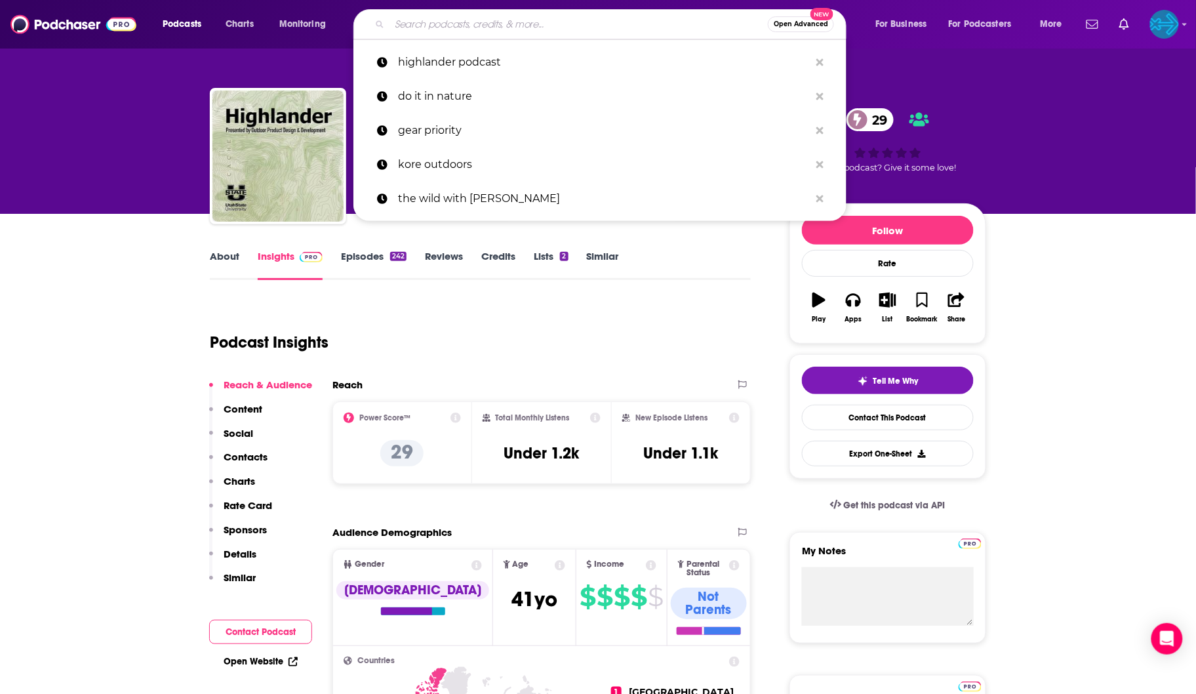
click at [502, 24] on input "Search podcasts, credits, & more..." at bounding box center [578, 24] width 378 height 21
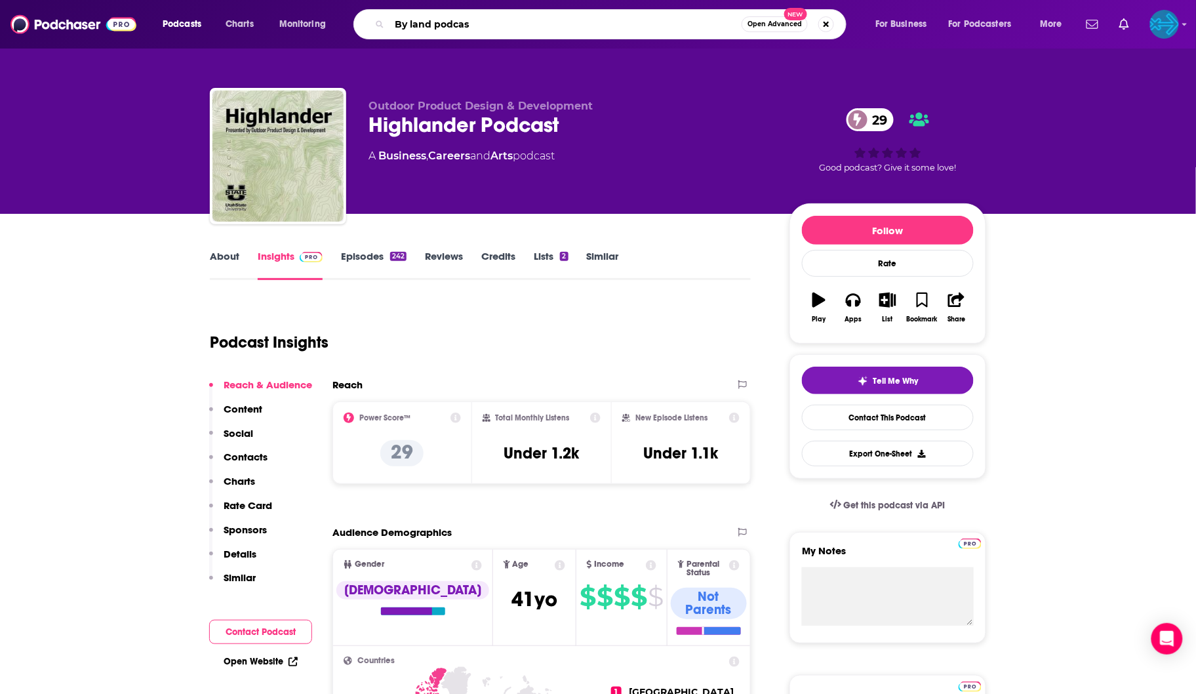
type input "By land podcast"
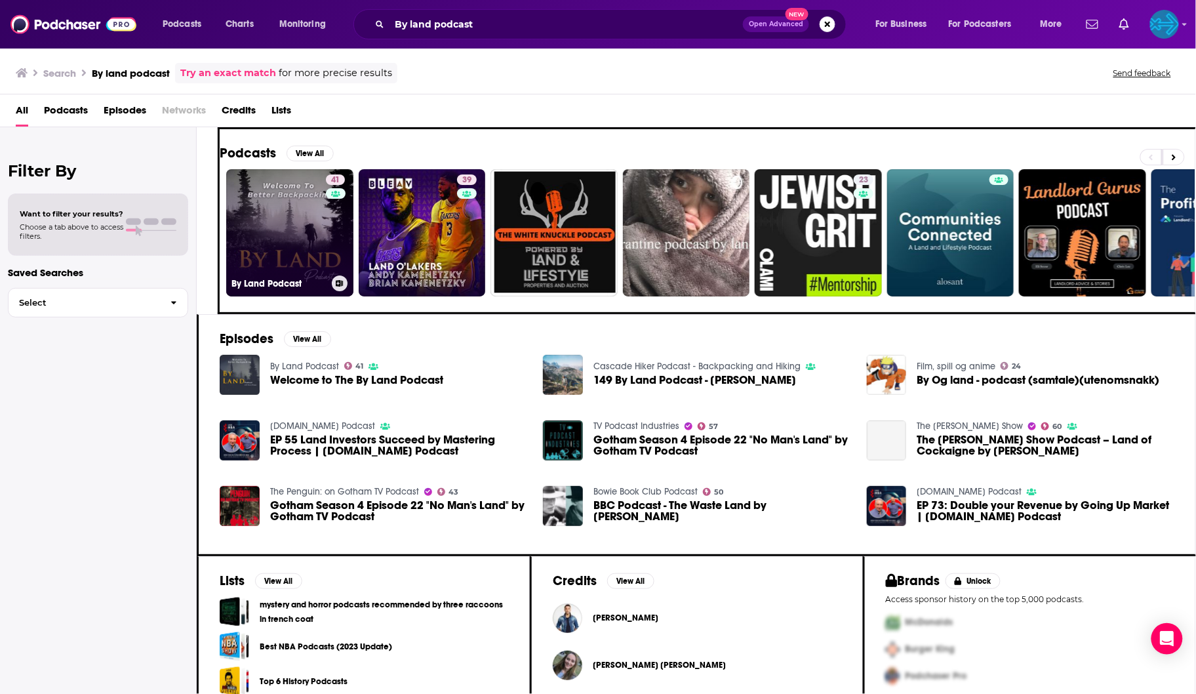
click at [300, 224] on link "41 By Land Podcast" at bounding box center [289, 232] width 127 height 127
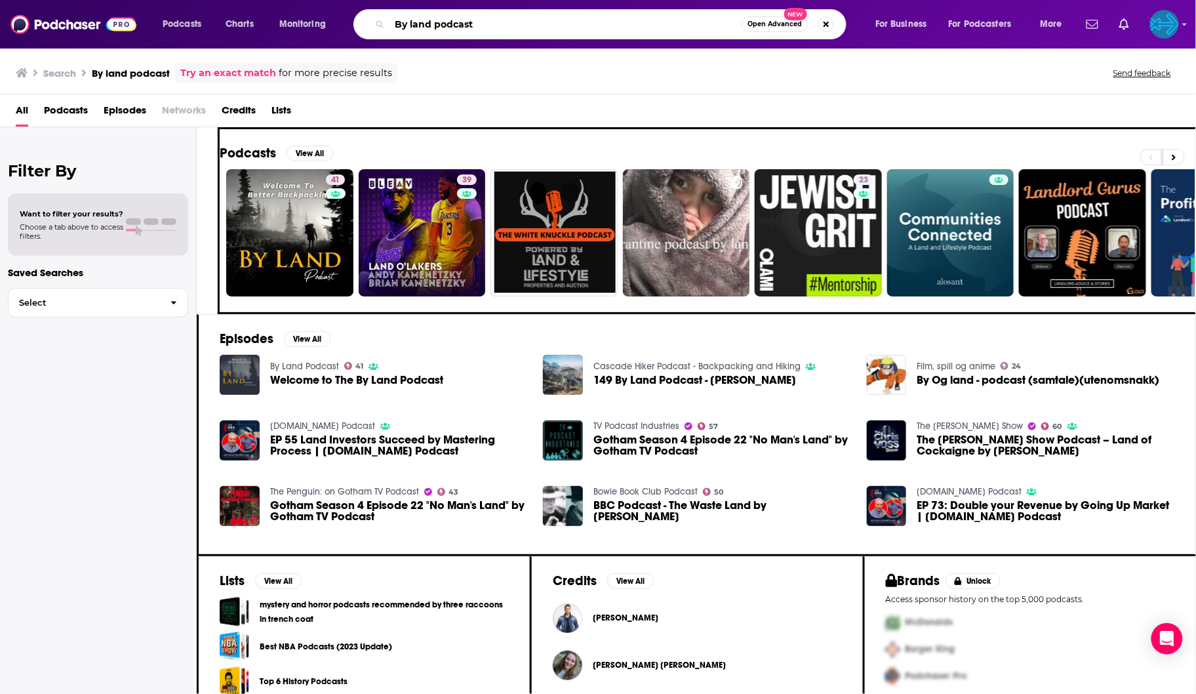
drag, startPoint x: 513, startPoint y: 28, endPoint x: 398, endPoint y: -40, distance: 133.1
click at [398, 0] on html "Podcasts Charts Monitoring By land podcast Open Advanced New For Business For P…" at bounding box center [598, 347] width 1196 height 694
type input "d"
type input "gearlow"
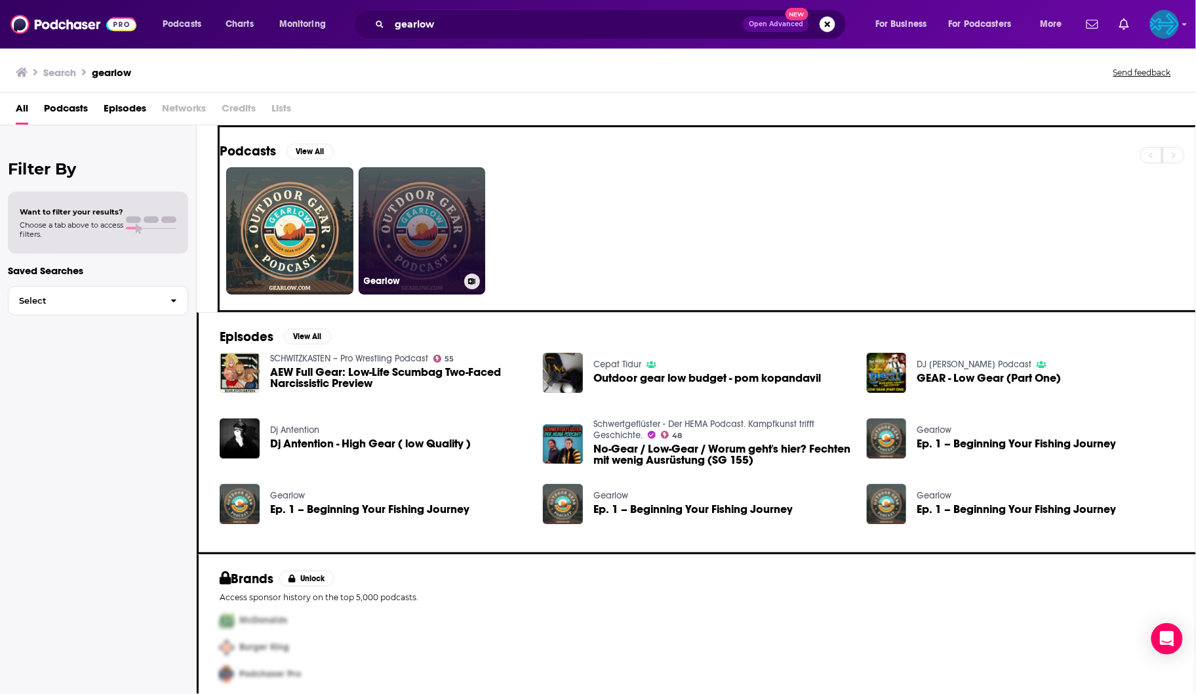
click at [430, 243] on link "Gearlow" at bounding box center [422, 230] width 127 height 127
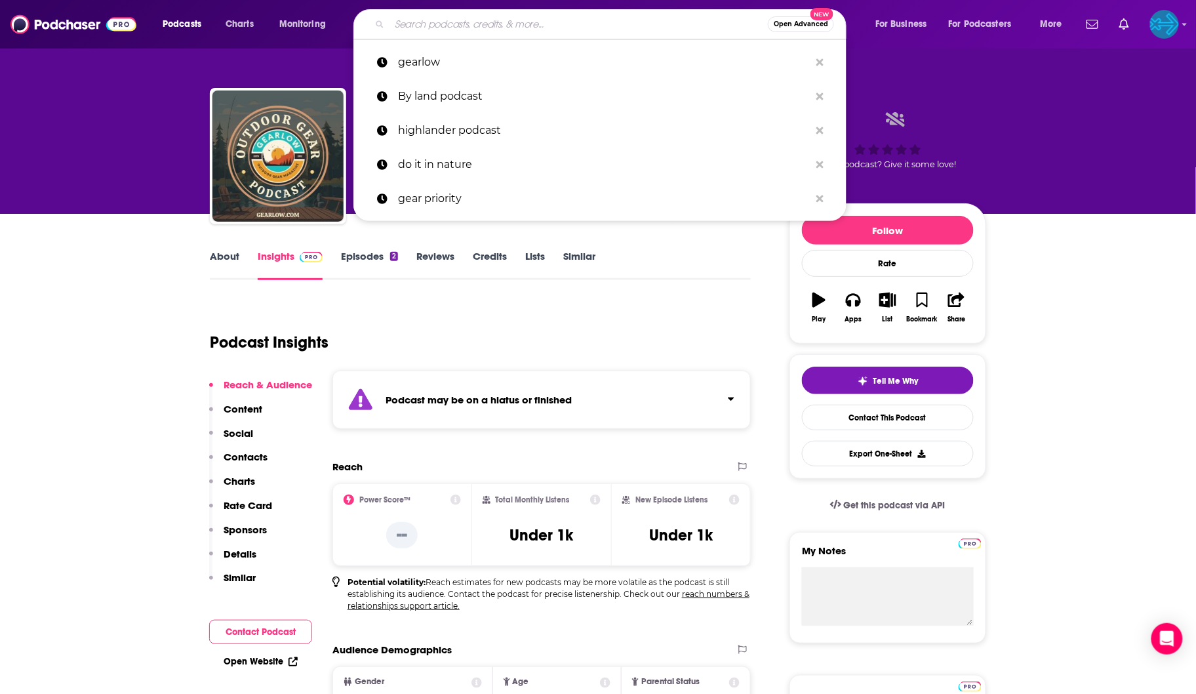
click at [549, 18] on input "Search podcasts, credits, & more..." at bounding box center [578, 24] width 378 height 21
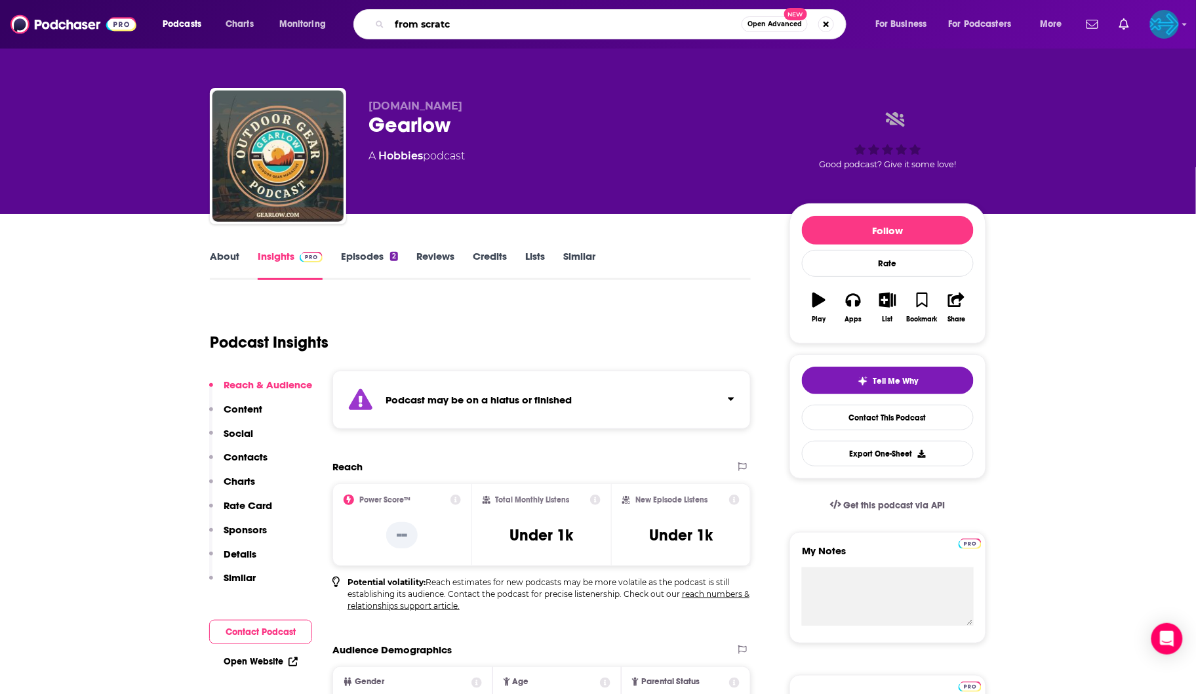
type input "from scratch"
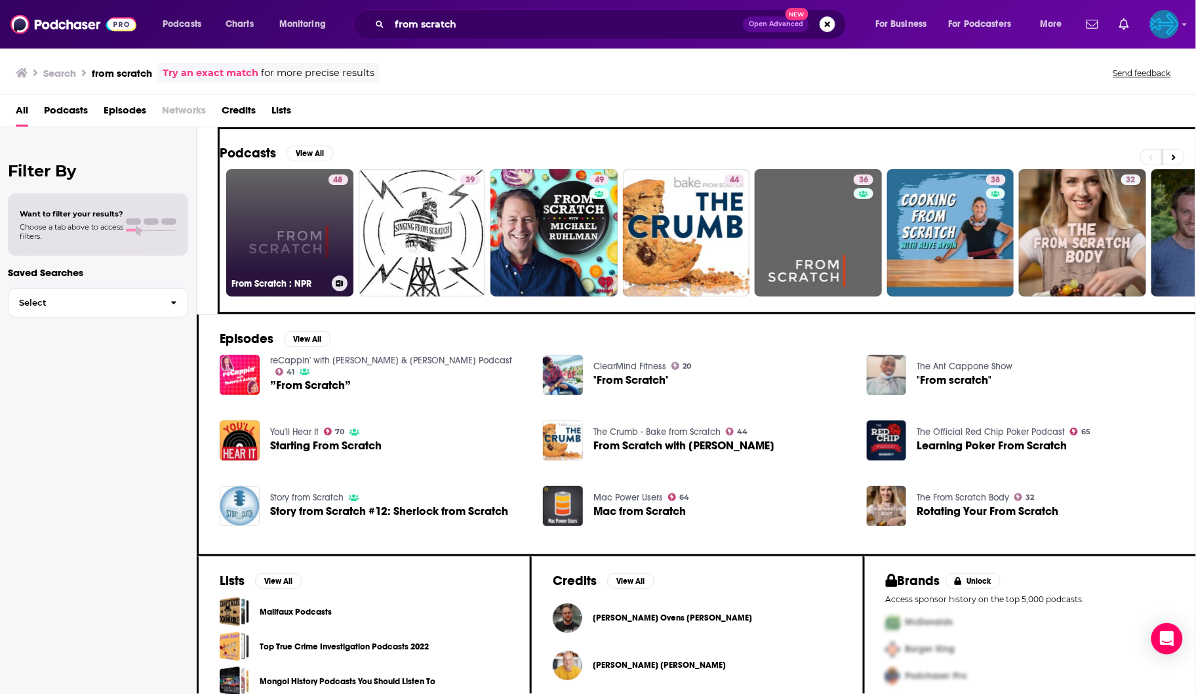
click at [311, 251] on link "48 From Scratch : NPR" at bounding box center [289, 232] width 127 height 127
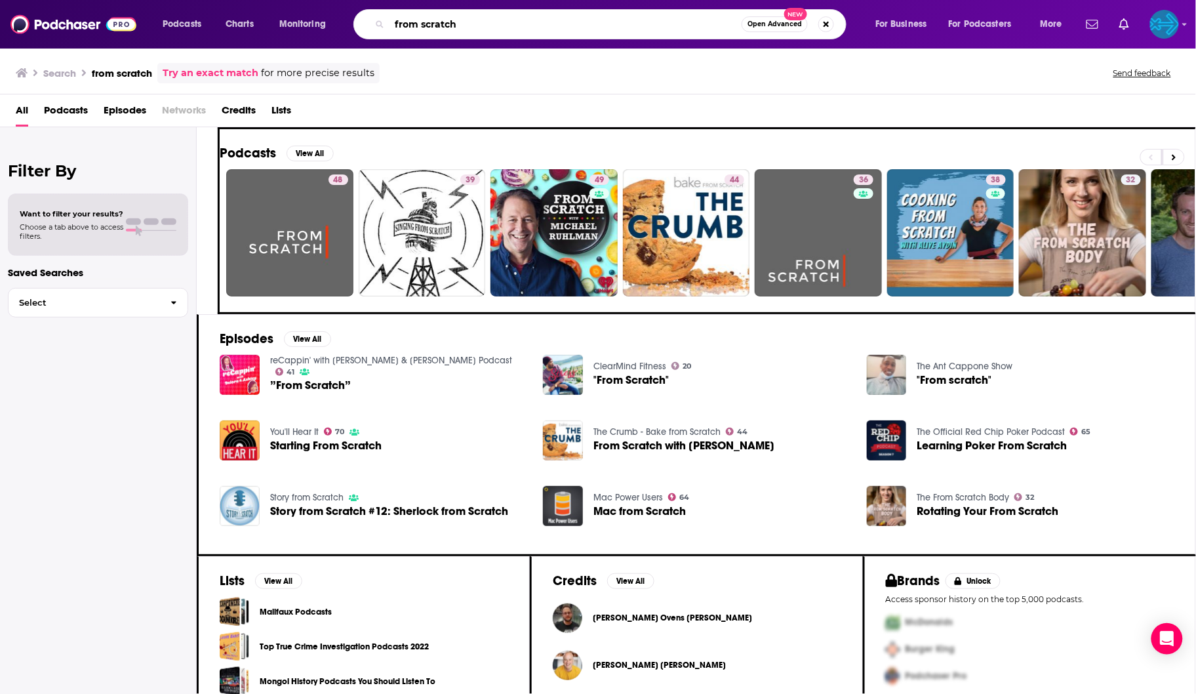
drag, startPoint x: 496, startPoint y: 26, endPoint x: 336, endPoint y: -46, distance: 175.2
click at [336, 0] on html "Podcasts Charts Monitoring from scratch Open Advanced New For Business For Podc…" at bounding box center [598, 347] width 1196 height 694
type input "backcountry marketing"
